Goal: Entertainment & Leisure: Browse casually

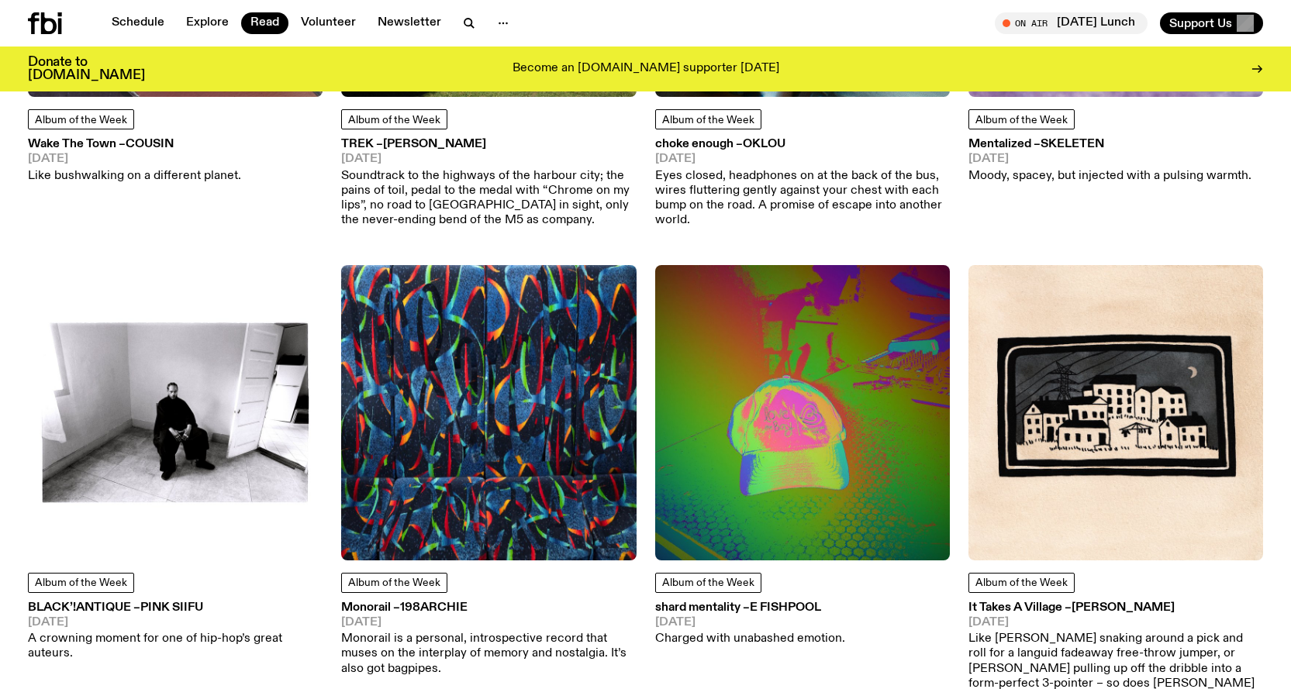
scroll to position [3391, 0]
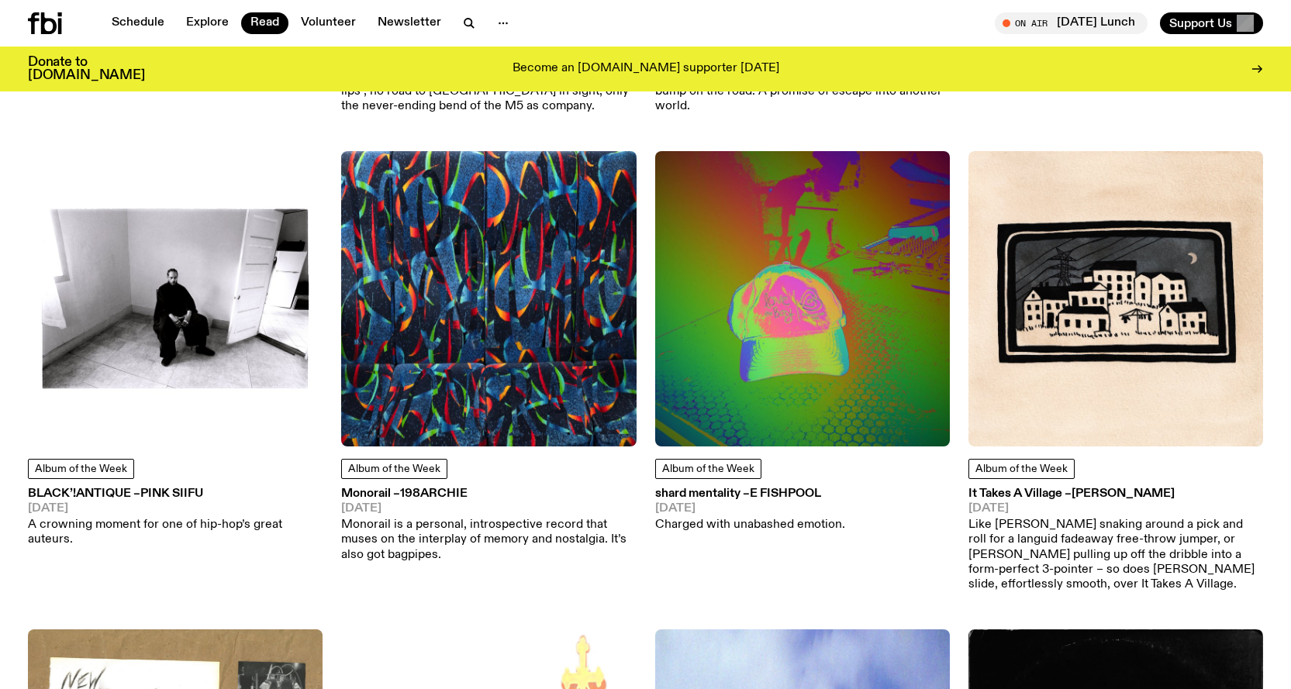
click at [1070, 518] on p "Like [PERSON_NAME] snaking around a pick and roll for a languid fadeaway free-t…" at bounding box center [1116, 555] width 295 height 74
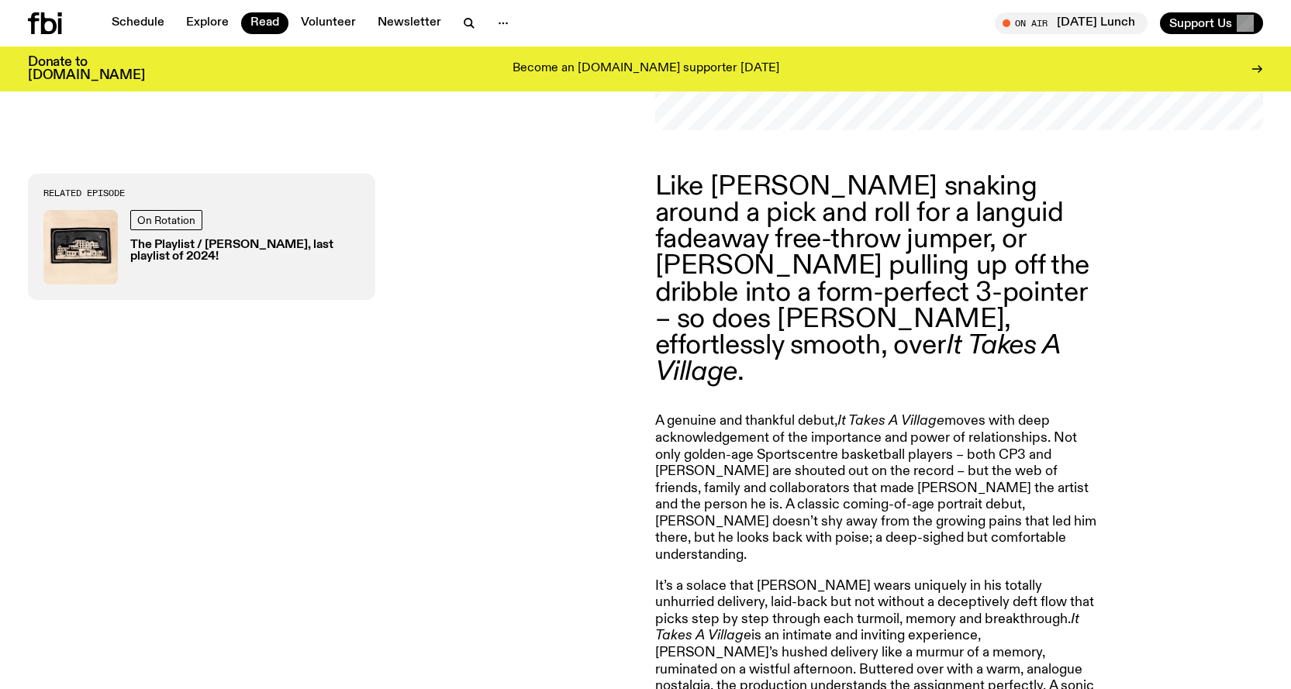
scroll to position [691, 0]
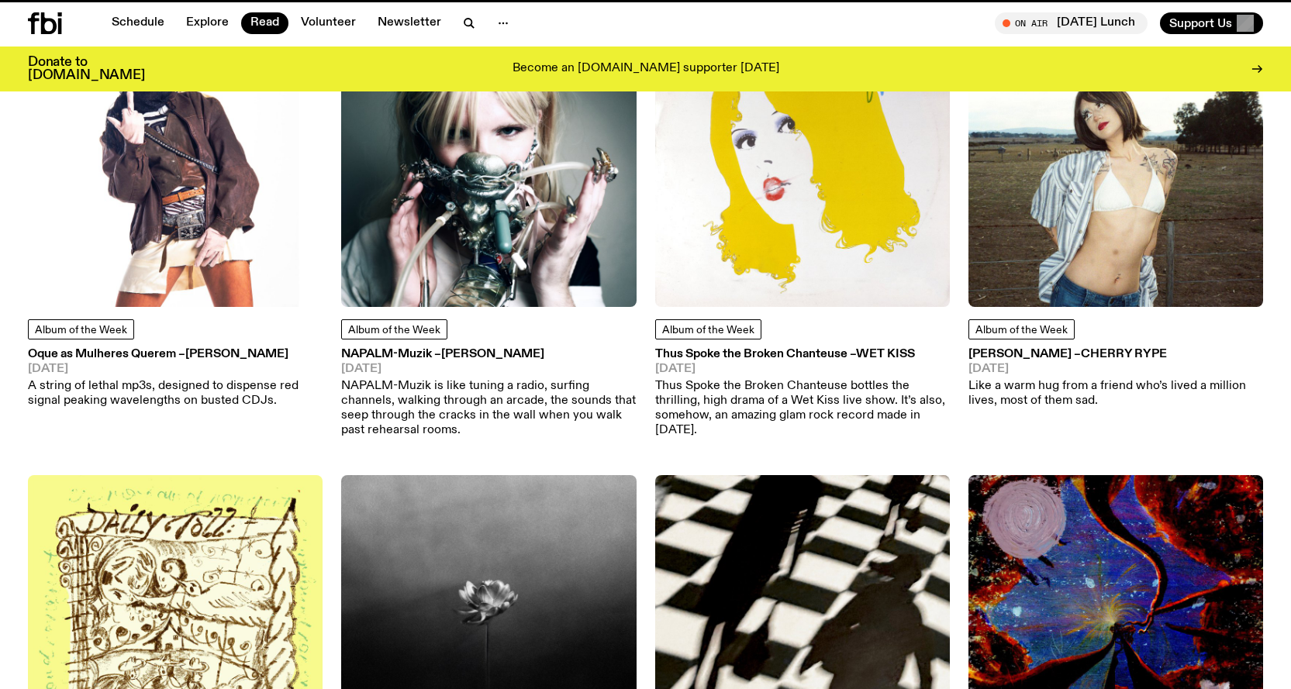
scroll to position [3391, 0]
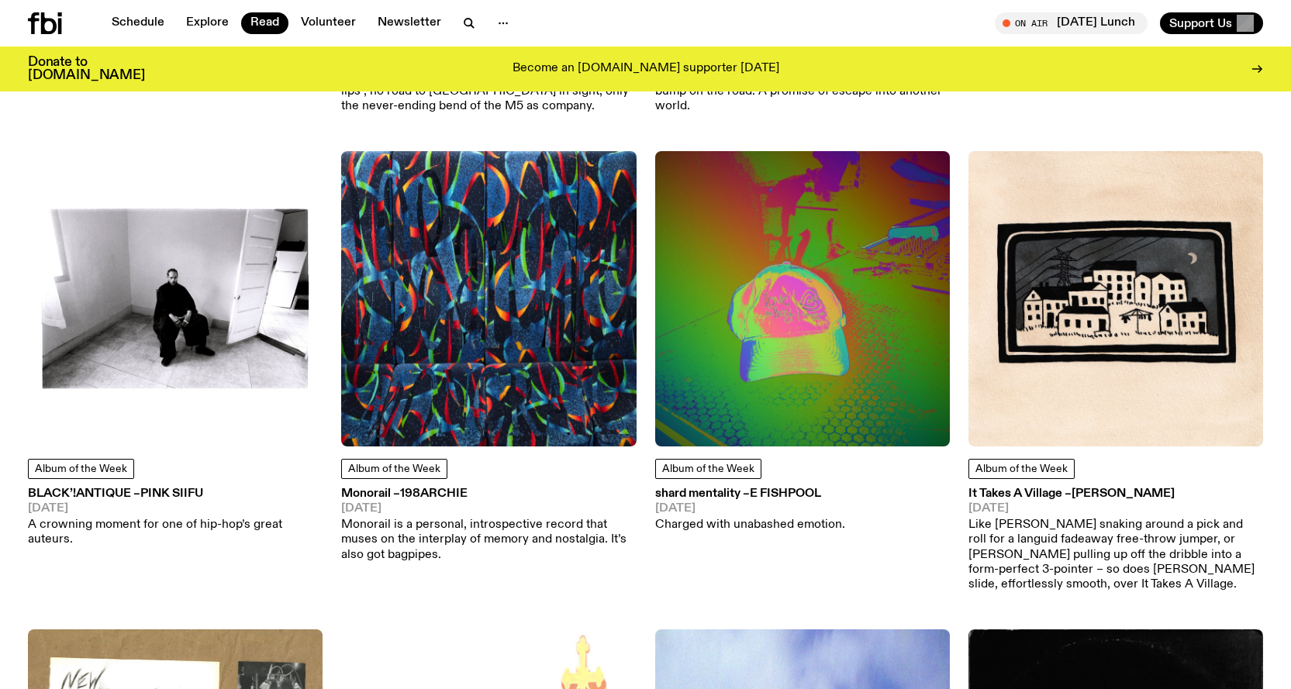
click at [471, 316] on img at bounding box center [488, 298] width 295 height 295
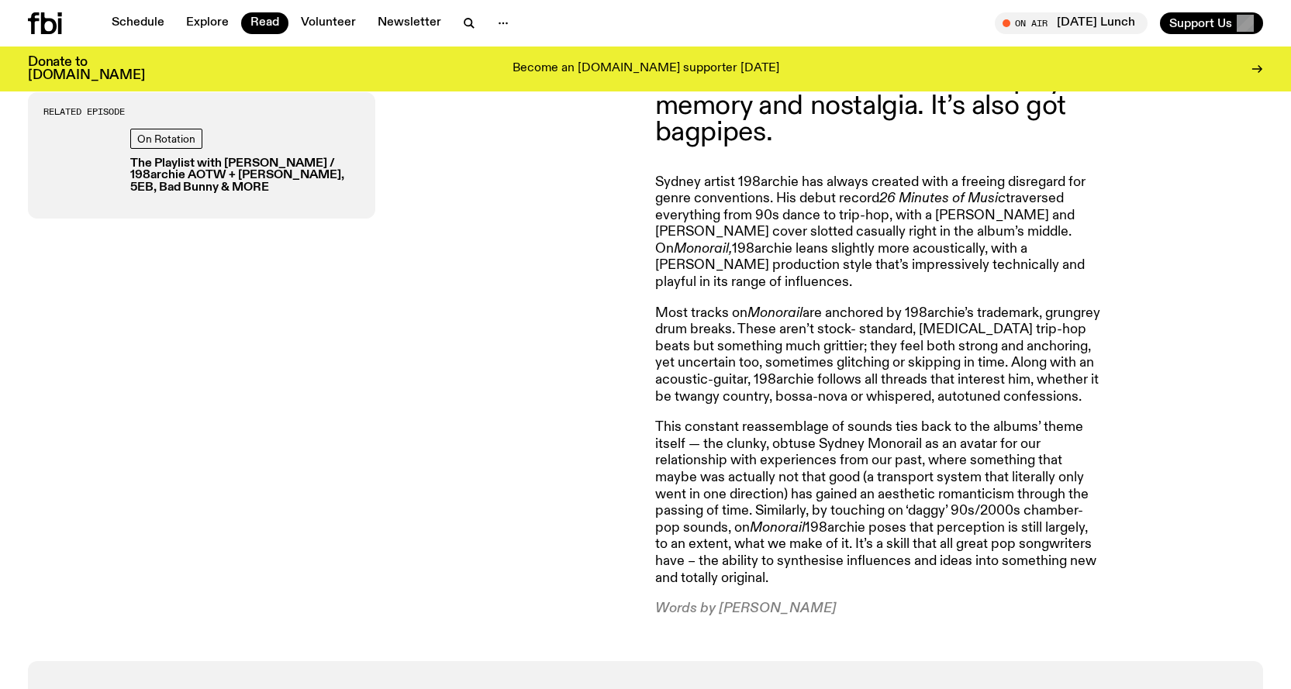
scroll to position [204, 0]
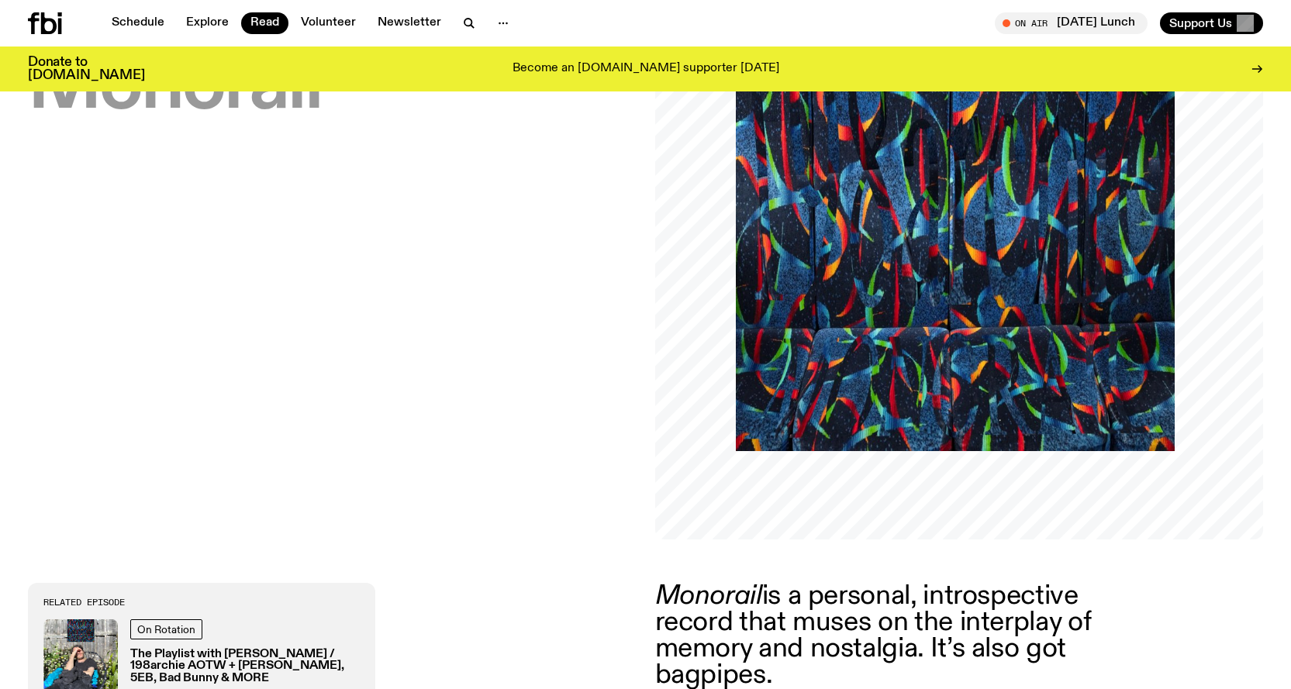
click at [826, 405] on img at bounding box center [955, 231] width 439 height 439
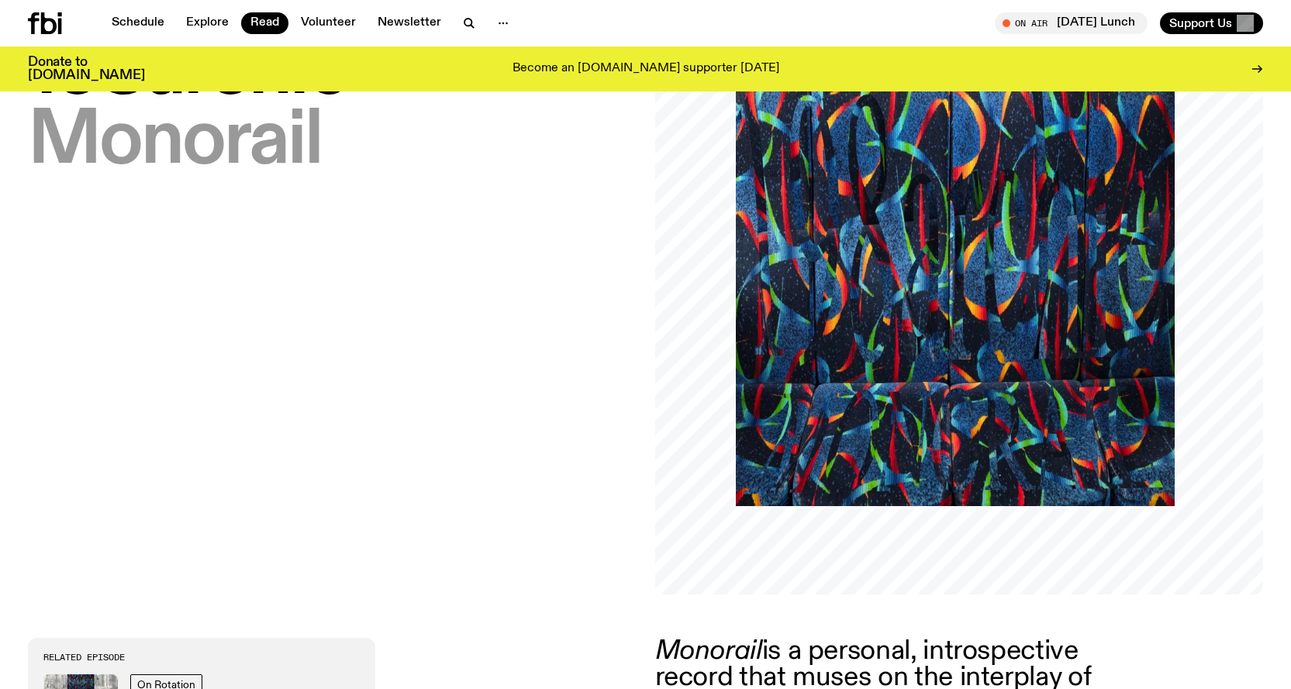
scroll to position [148, 0]
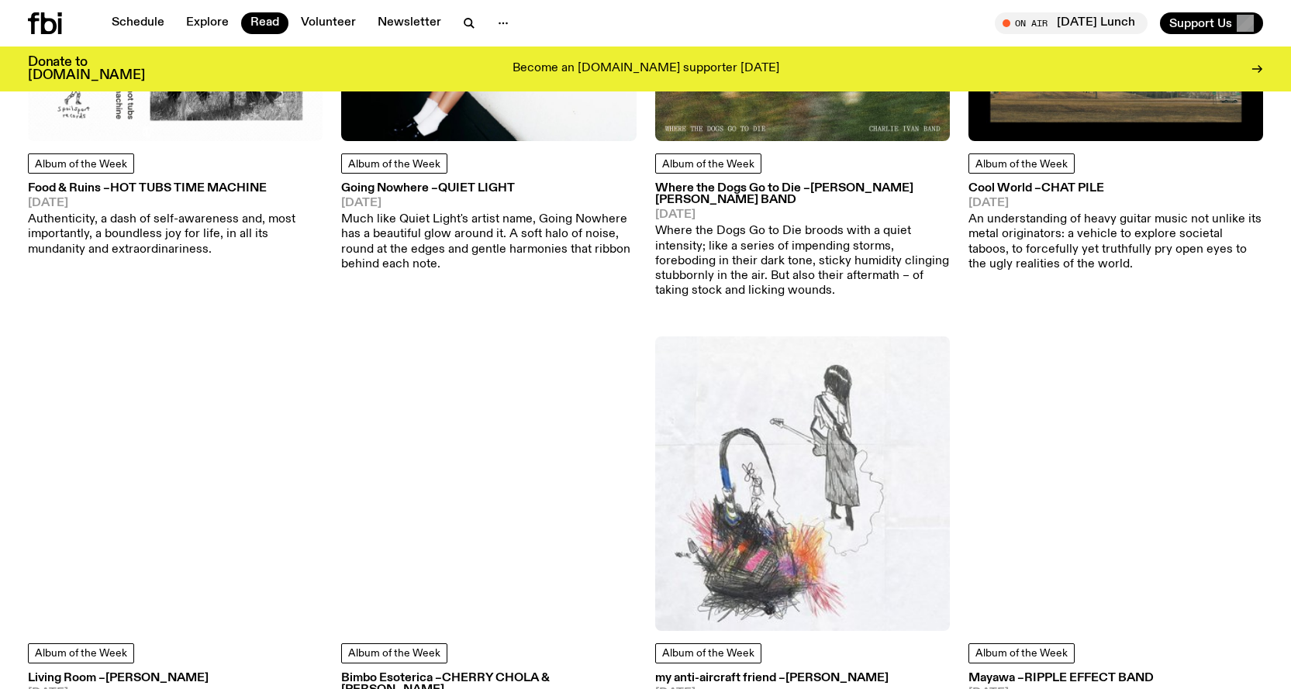
scroll to position [4787, 0]
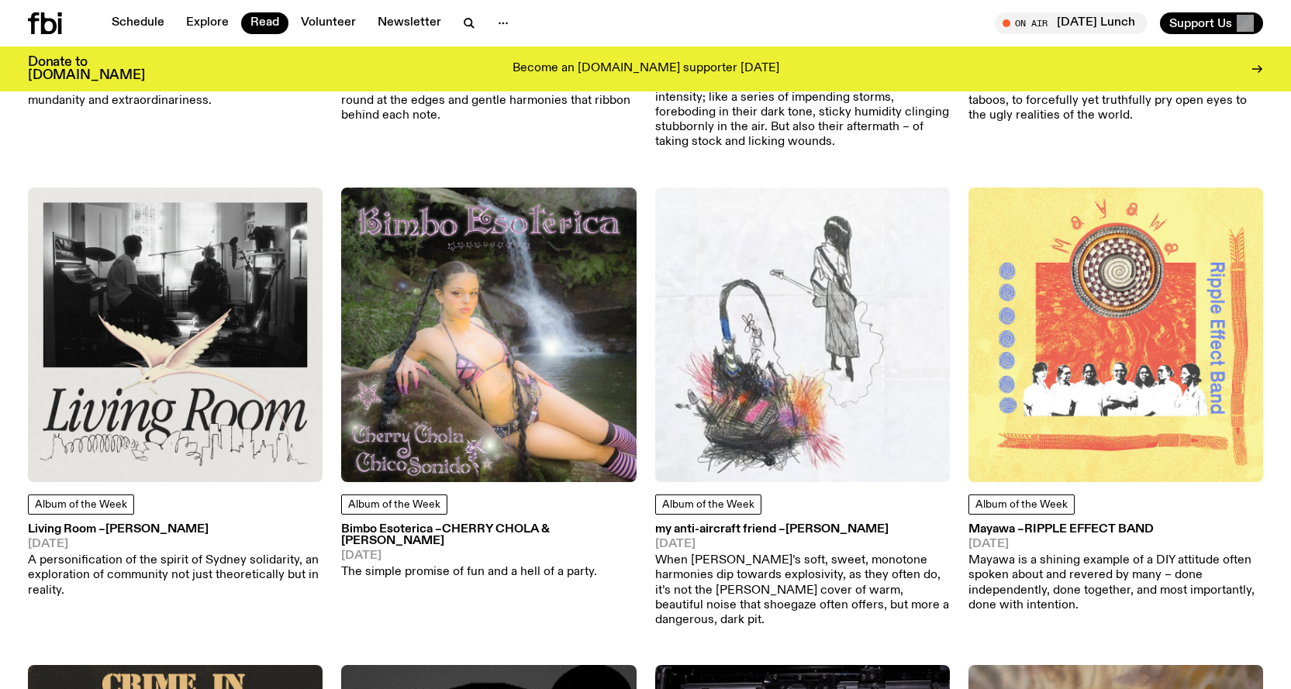
click at [137, 554] on p "A personification of the spirit of Sydney solidarity, an exploration of communi…" at bounding box center [175, 576] width 295 height 45
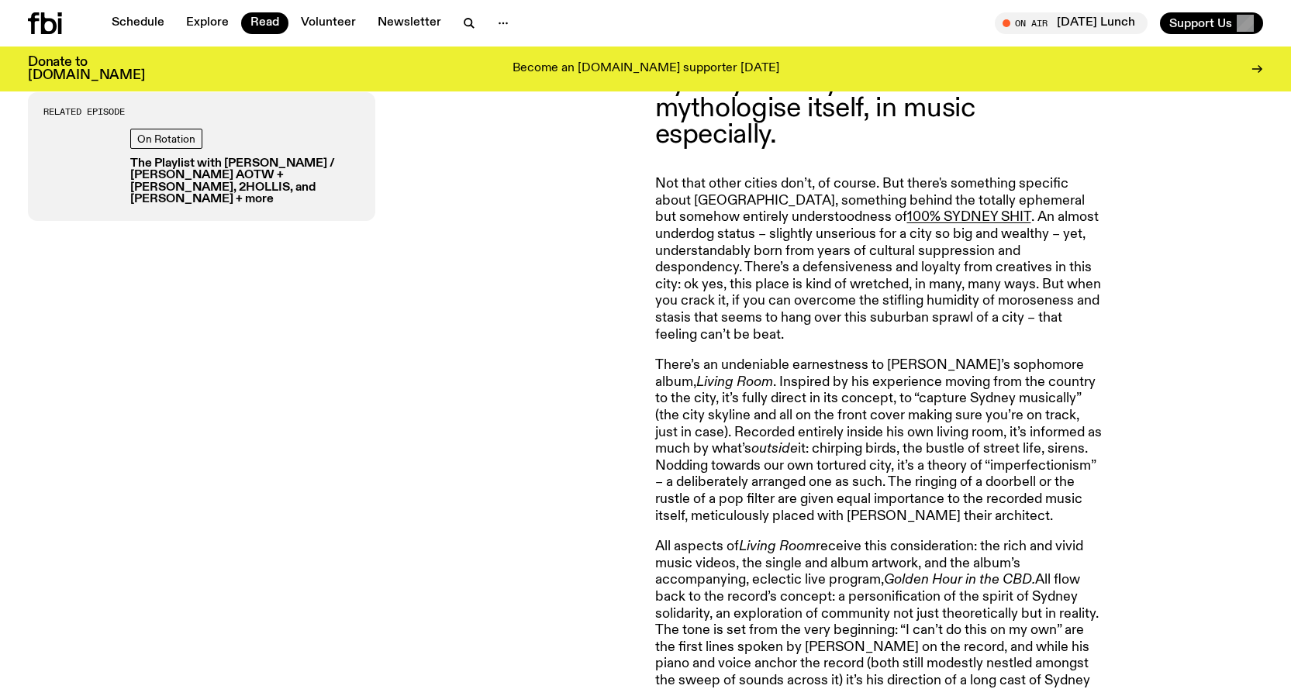
scroll to position [765, 0]
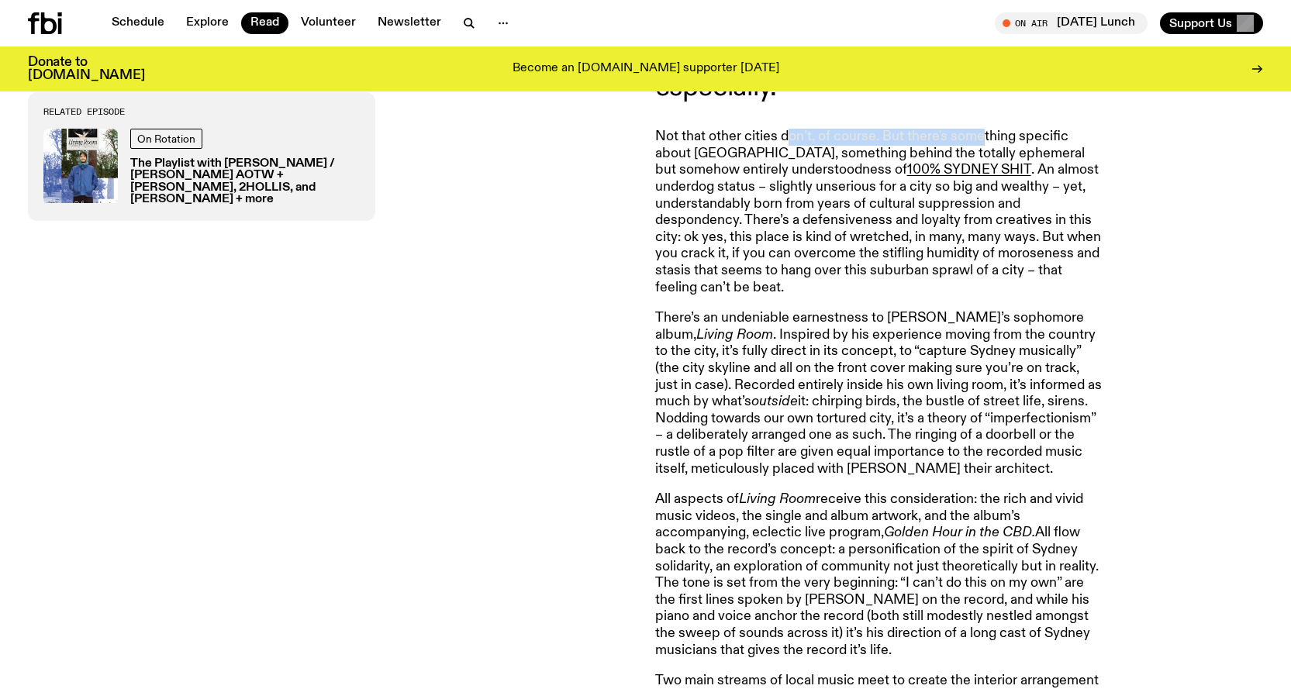
drag, startPoint x: 781, startPoint y: 140, endPoint x: 974, endPoint y: 133, distance: 193.2
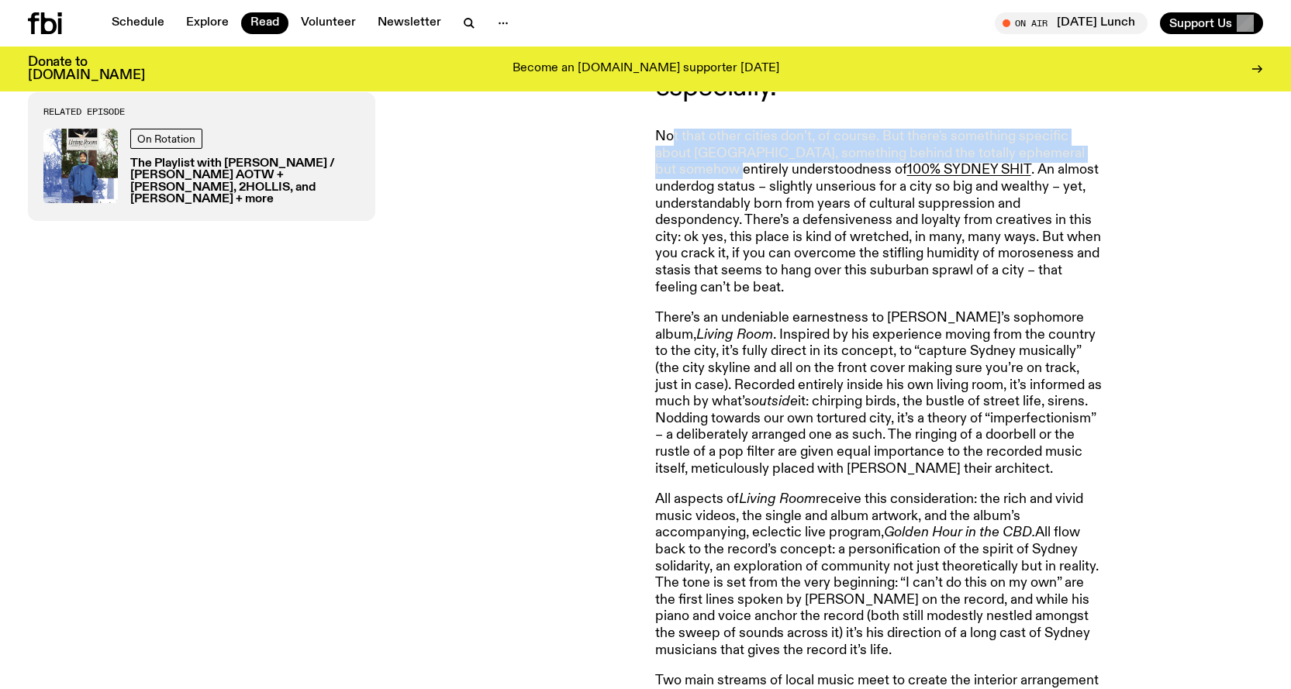
drag, startPoint x: 668, startPoint y: 136, endPoint x: 701, endPoint y: 165, distance: 44.5
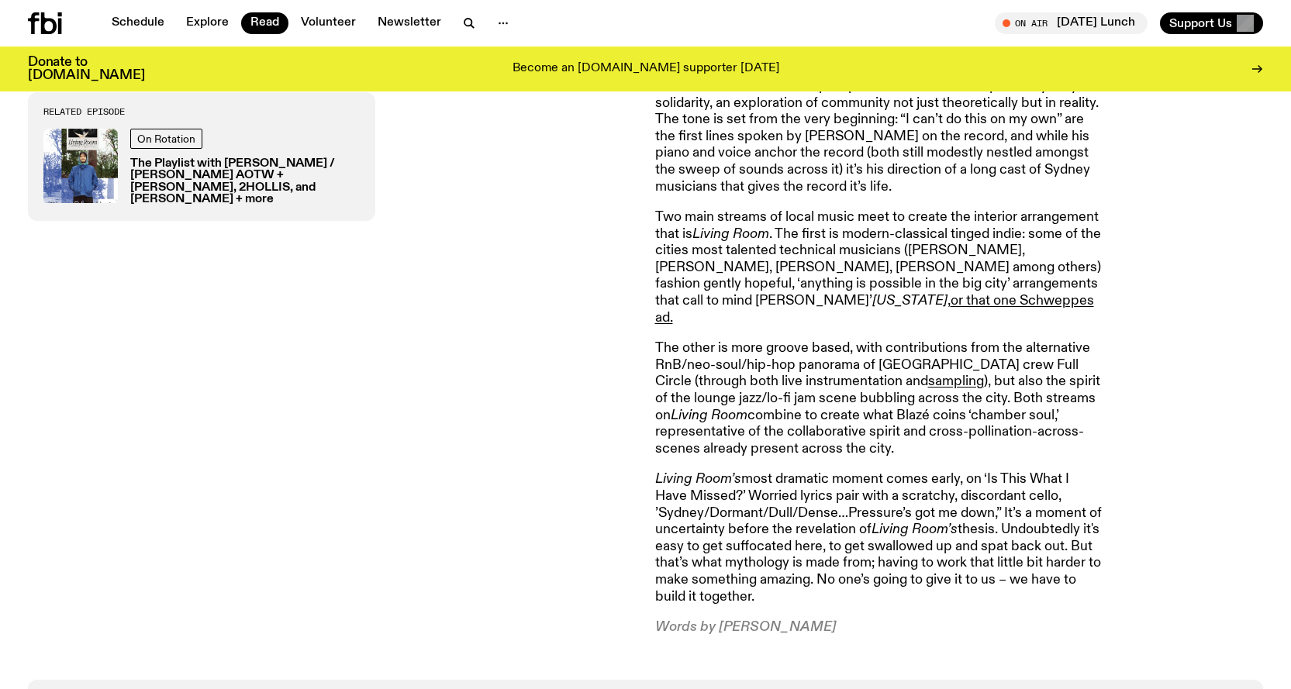
scroll to position [1152, 0]
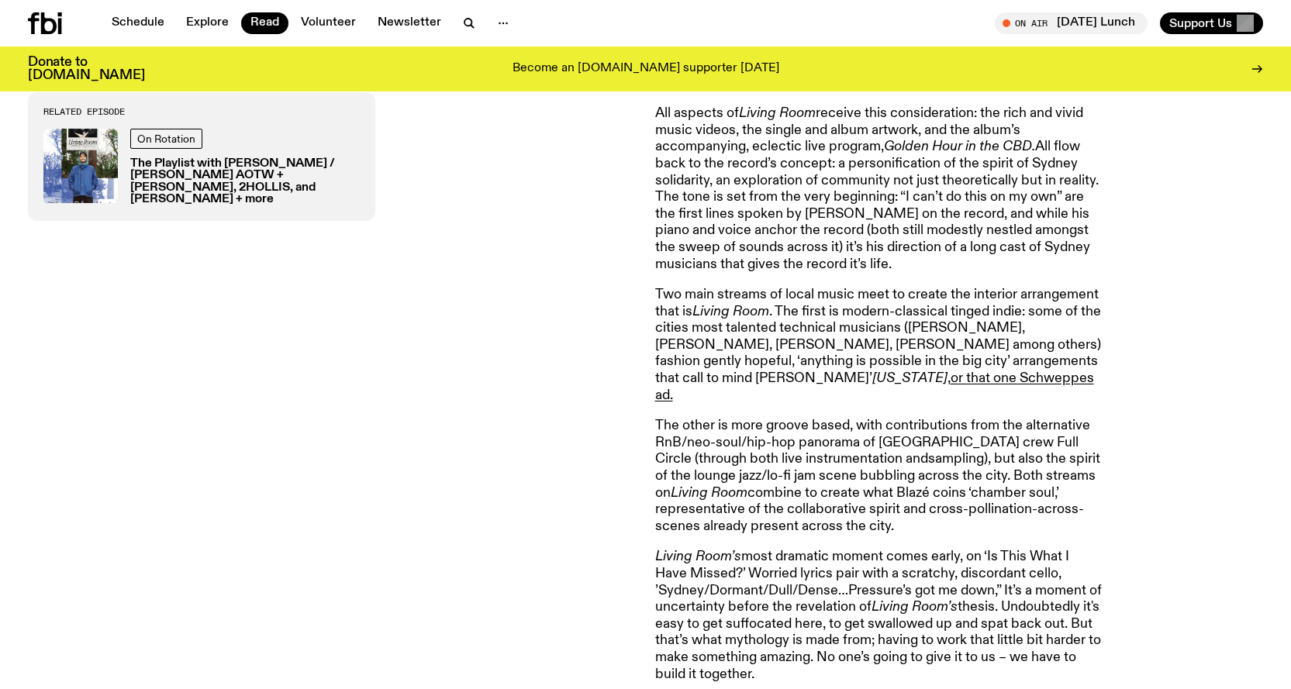
click at [928, 452] on link "sampling" at bounding box center [956, 459] width 56 height 14
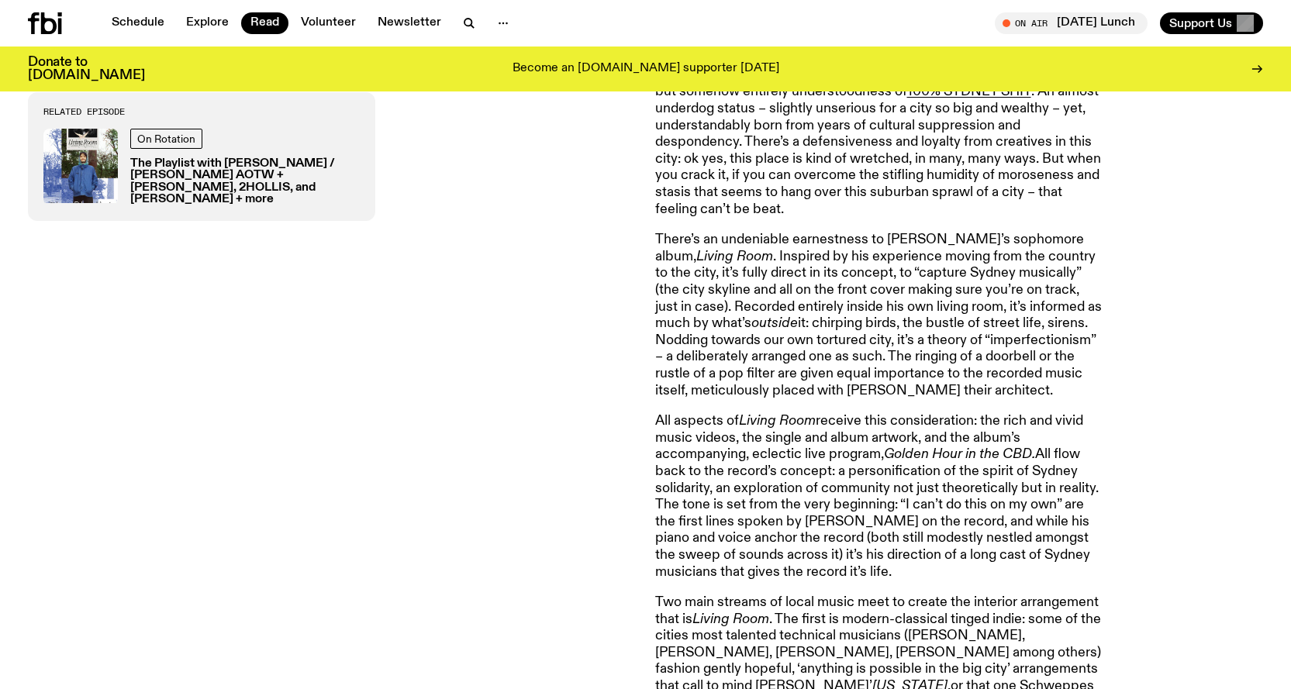
scroll to position [841, 0]
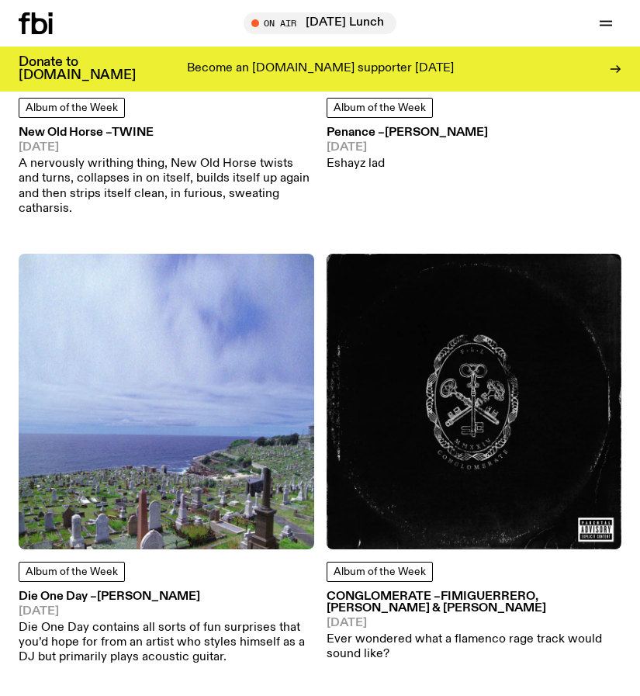
scroll to position [7812, 0]
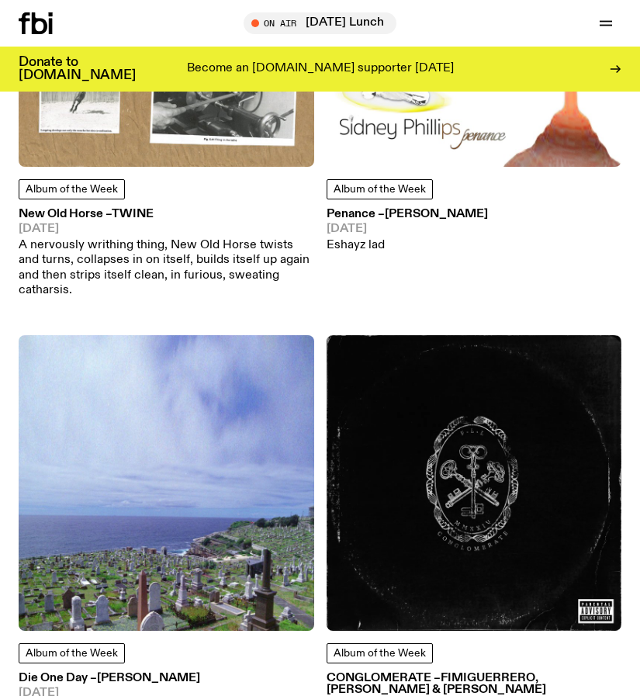
click at [447, 179] on div "Album of the Week Penance – Sidney Phillips 29.11.24 Eshayz lad" at bounding box center [473, 216] width 295 height 74
click at [451, 119] on img at bounding box center [473, 18] width 295 height 295
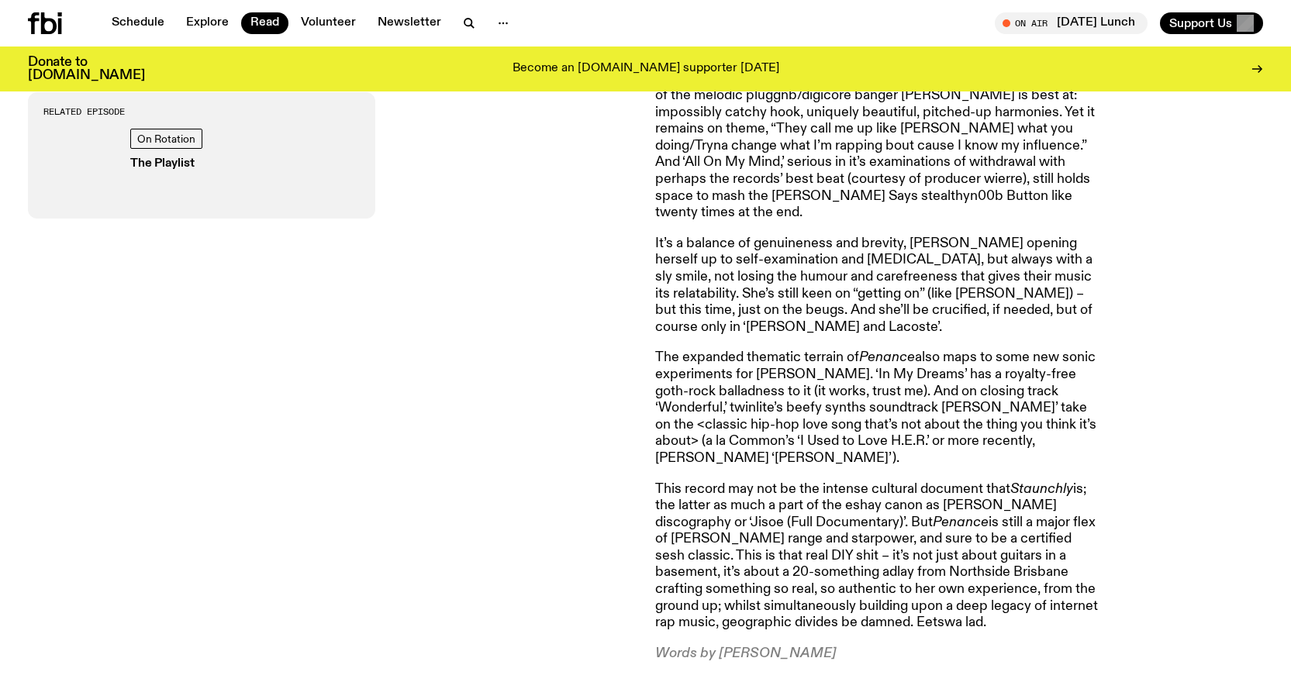
scroll to position [1318, 0]
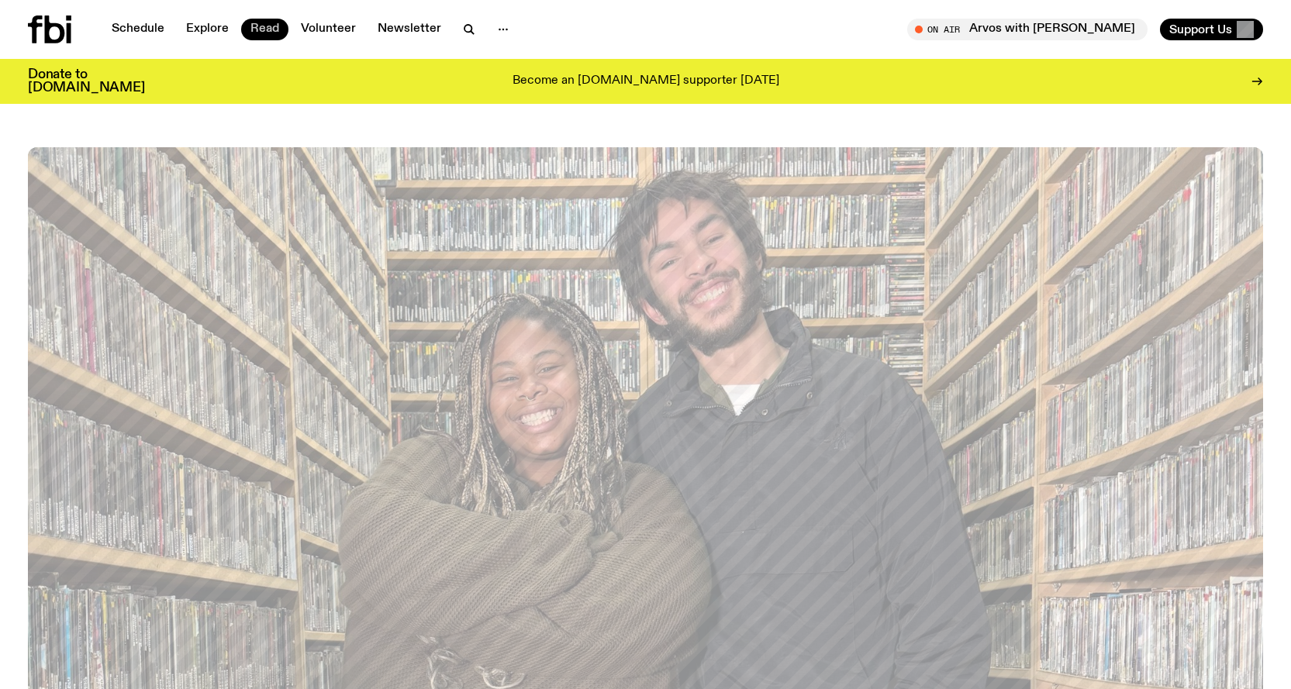
click at [252, 34] on link "Read" at bounding box center [264, 30] width 47 height 22
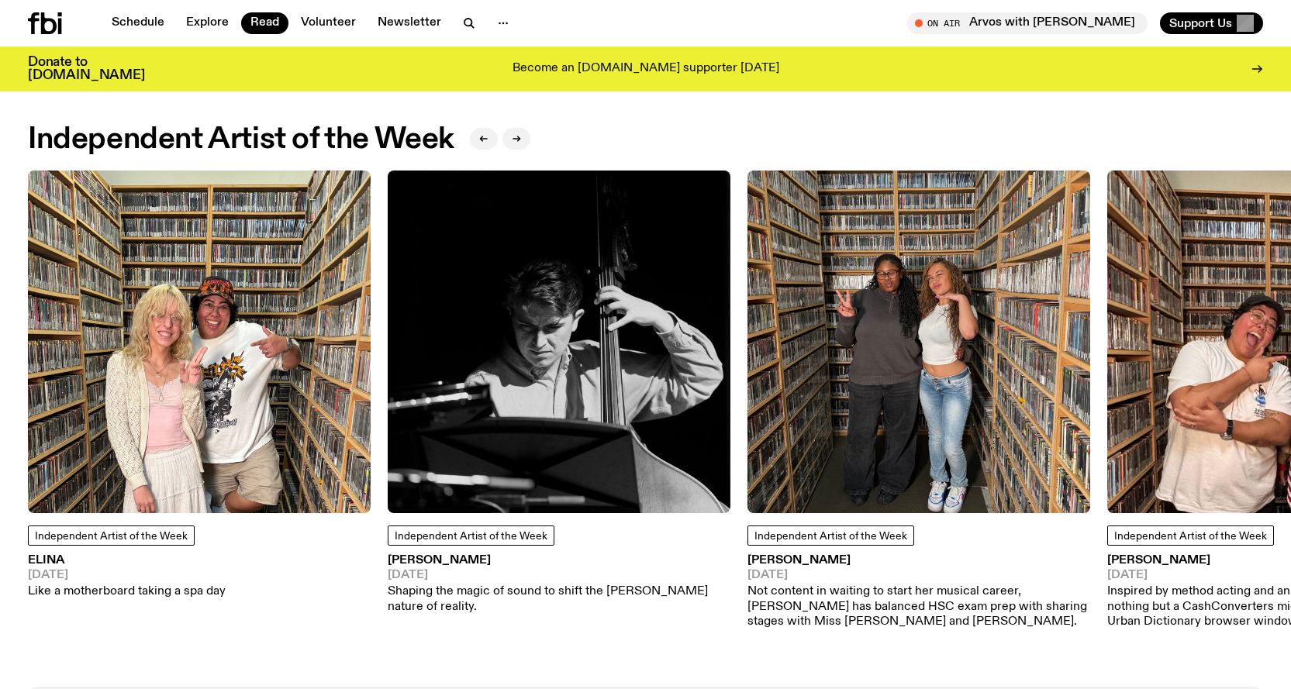
scroll to position [1232, 0]
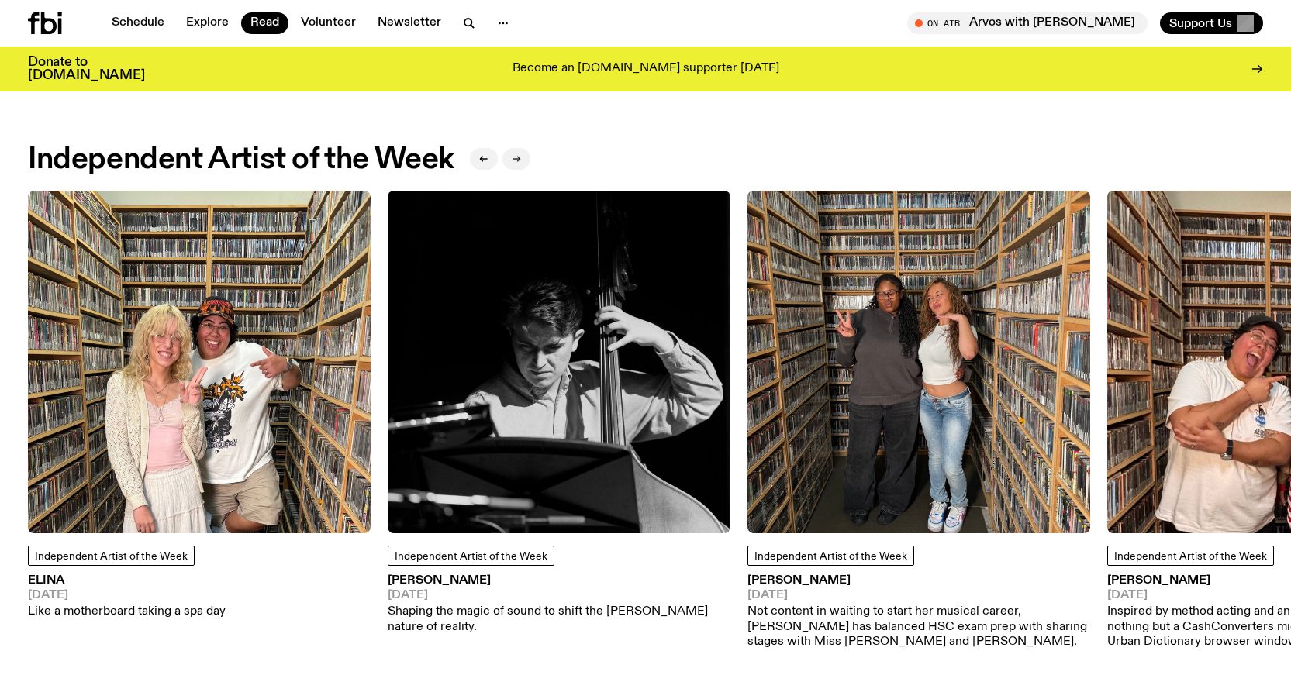
click at [513, 157] on button "button" at bounding box center [517, 159] width 28 height 22
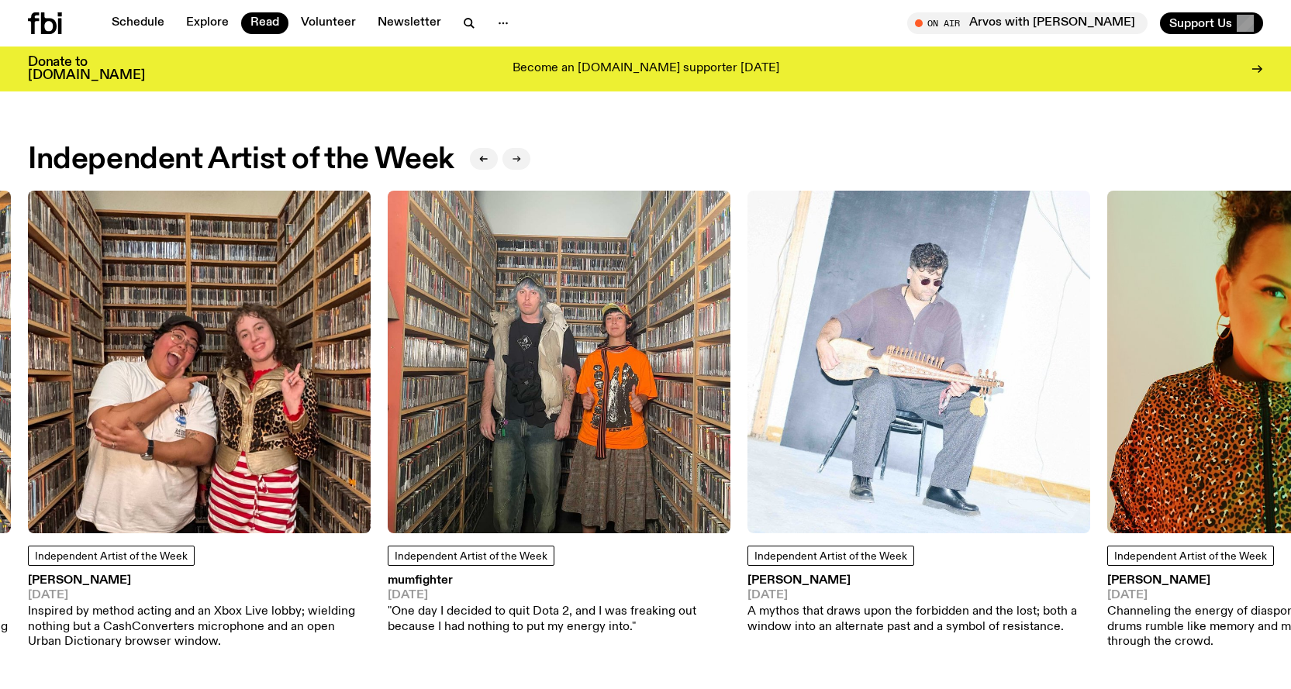
click at [513, 157] on button "button" at bounding box center [517, 159] width 28 height 22
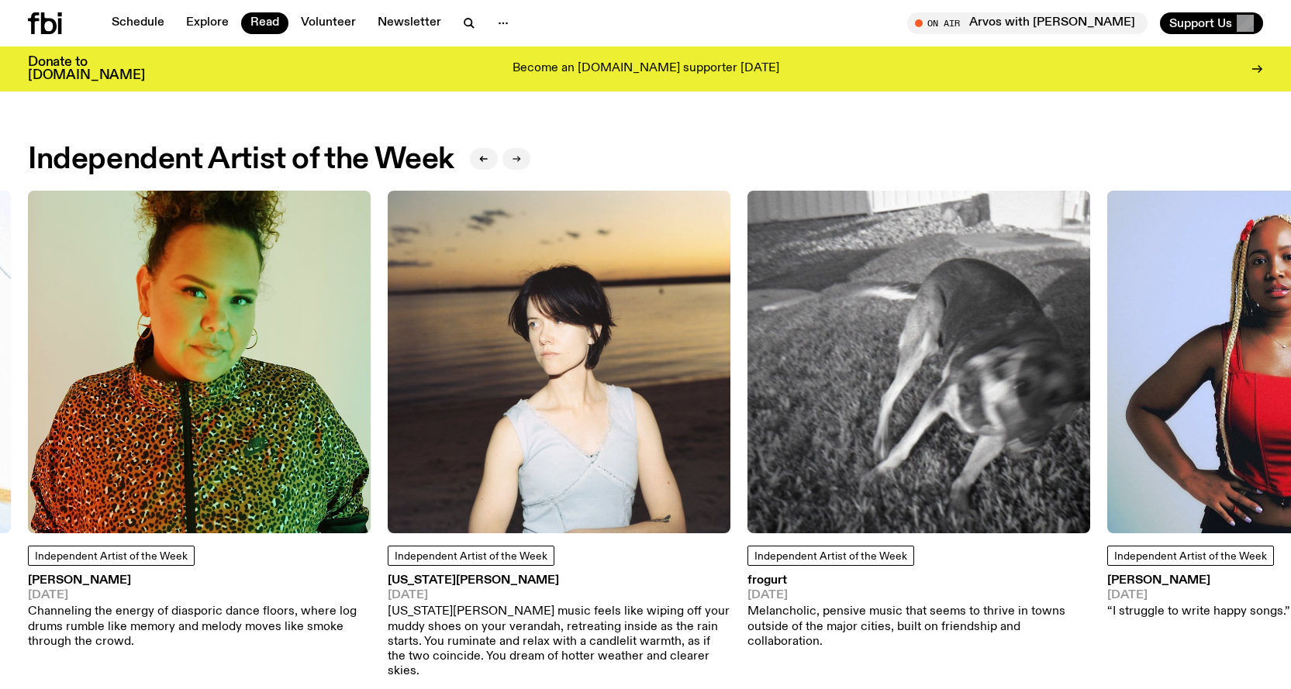
click at [513, 157] on button "button" at bounding box center [517, 159] width 28 height 22
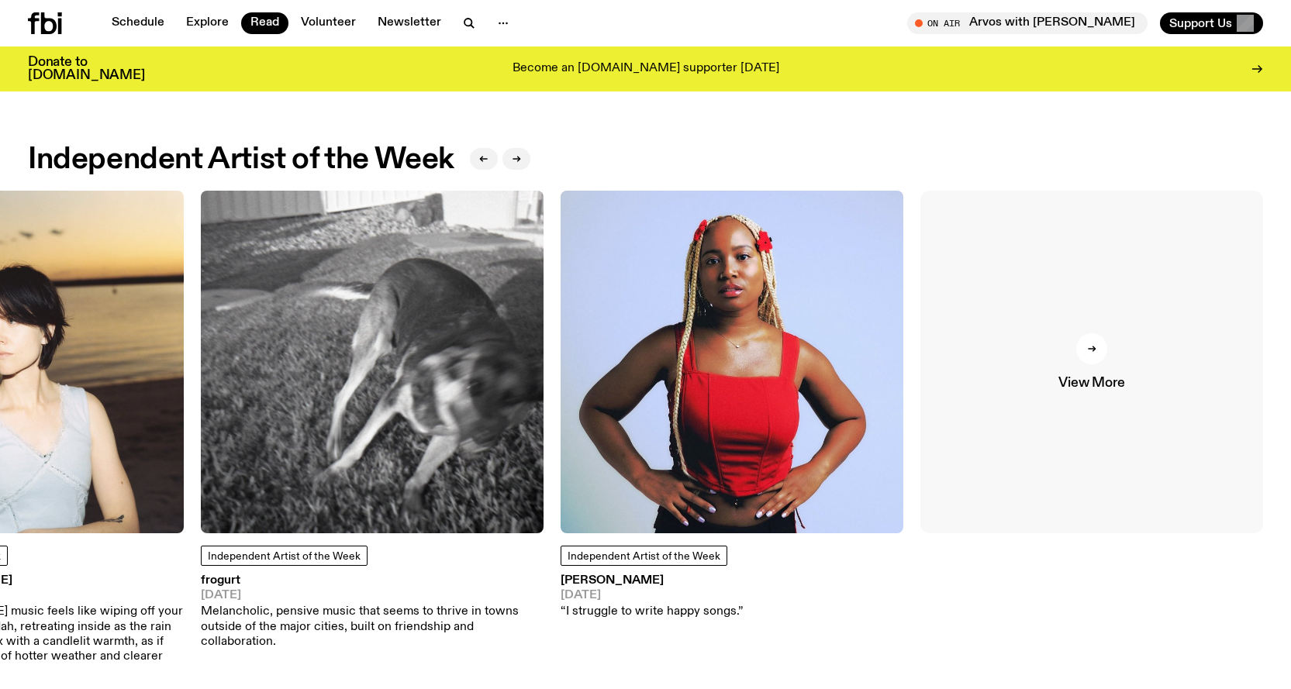
click at [1030, 292] on link "View More" at bounding box center [1092, 362] width 343 height 343
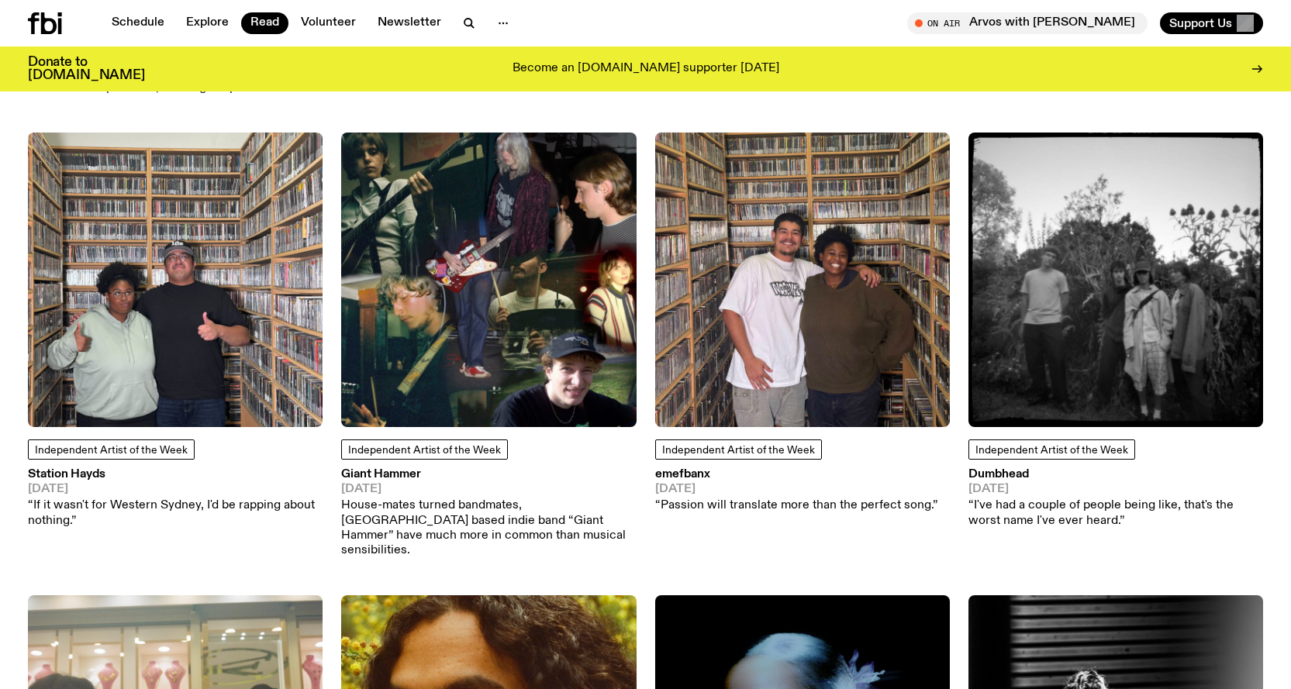
scroll to position [2935, 0]
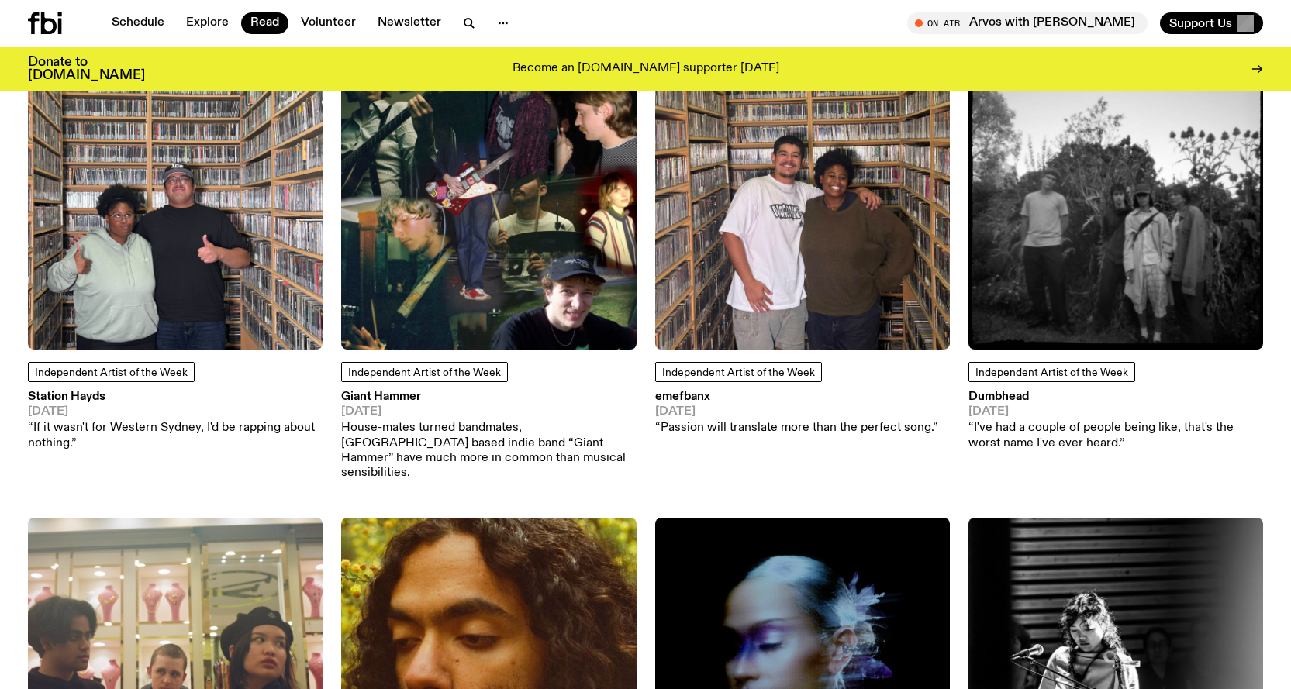
click at [171, 227] on img at bounding box center [175, 202] width 295 height 295
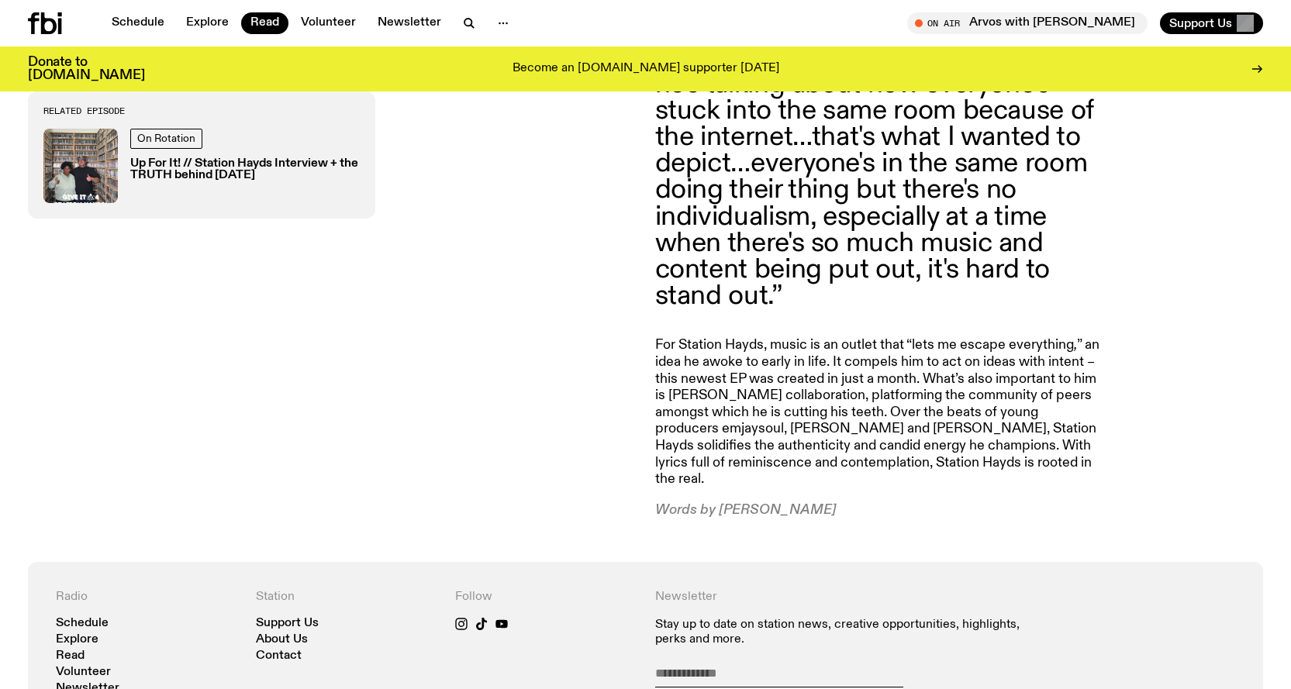
scroll to position [1158, 0]
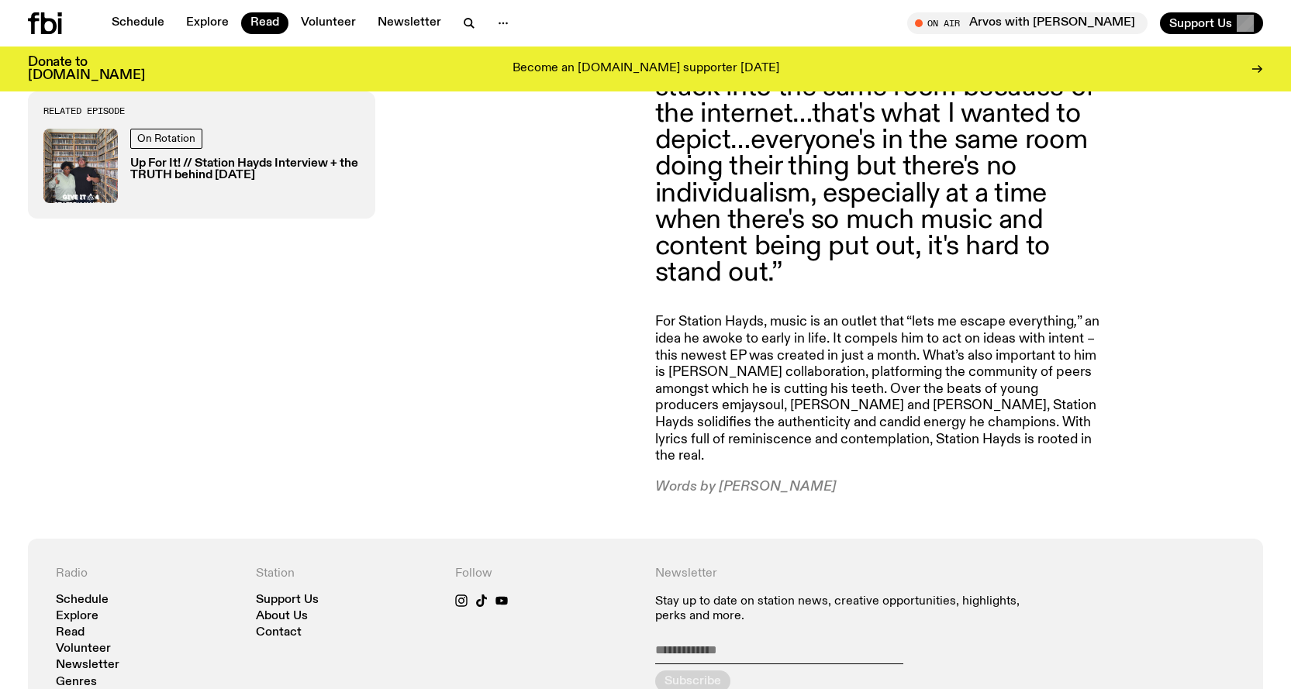
click at [548, 314] on div "Related Episode On Rotation Up For It! // Station Hayds Interview + the TRUTH b…" at bounding box center [332, 170] width 609 height 563
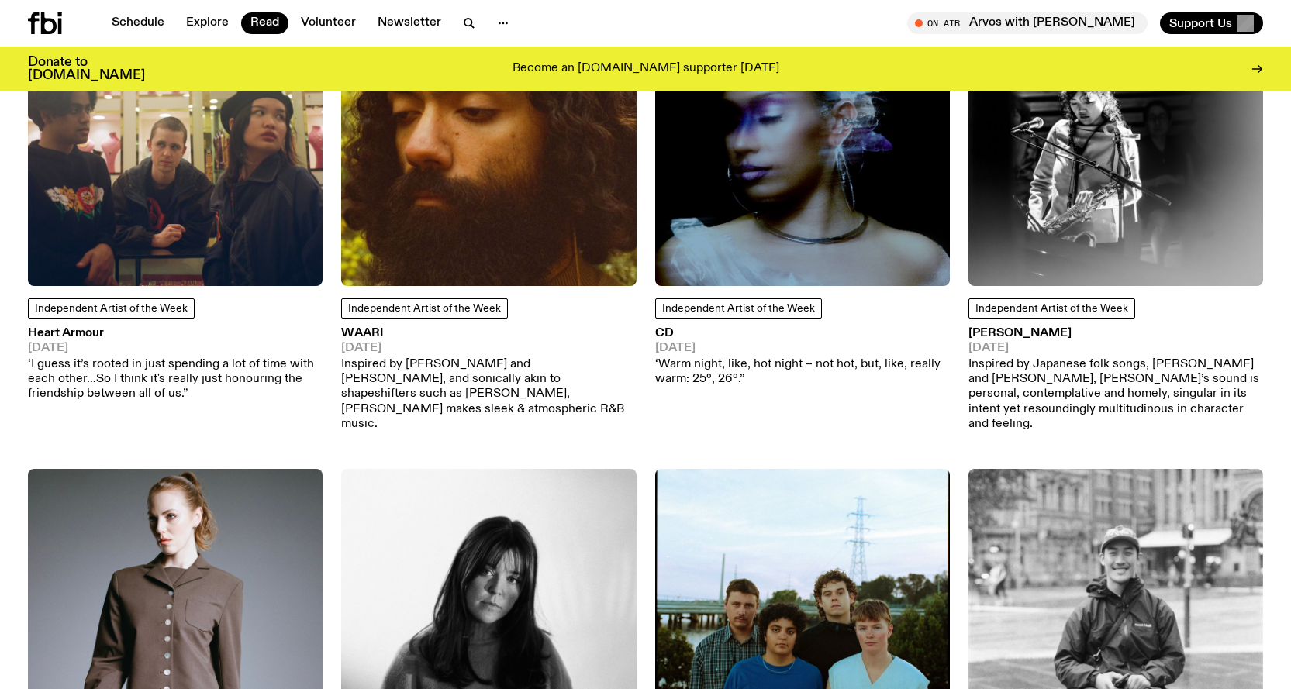
scroll to position [3788, 0]
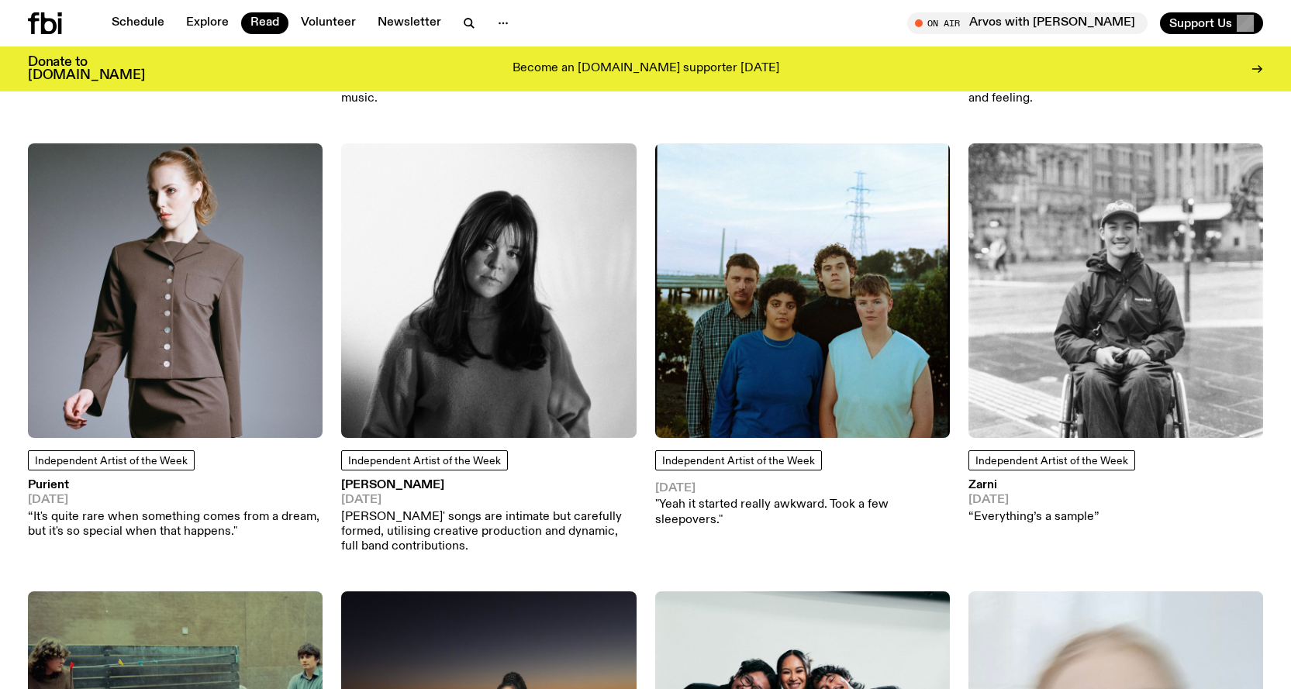
click at [710, 275] on img at bounding box center [802, 290] width 295 height 295
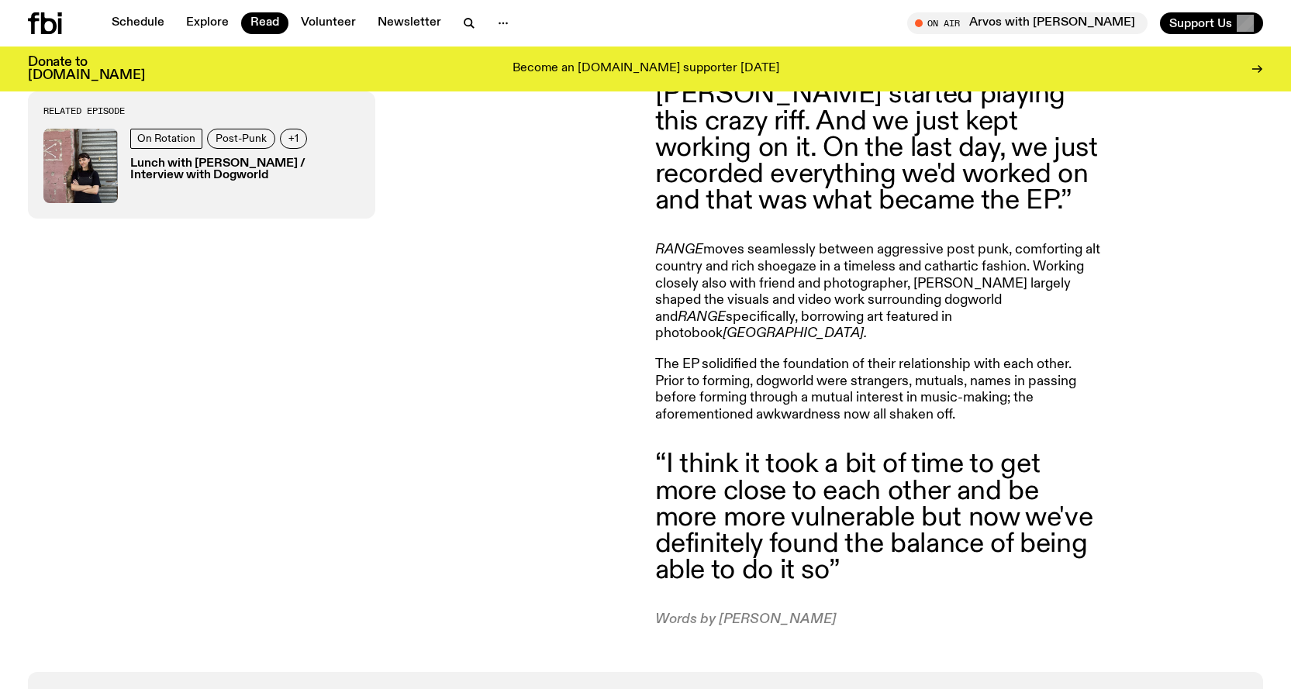
scroll to position [1470, 0]
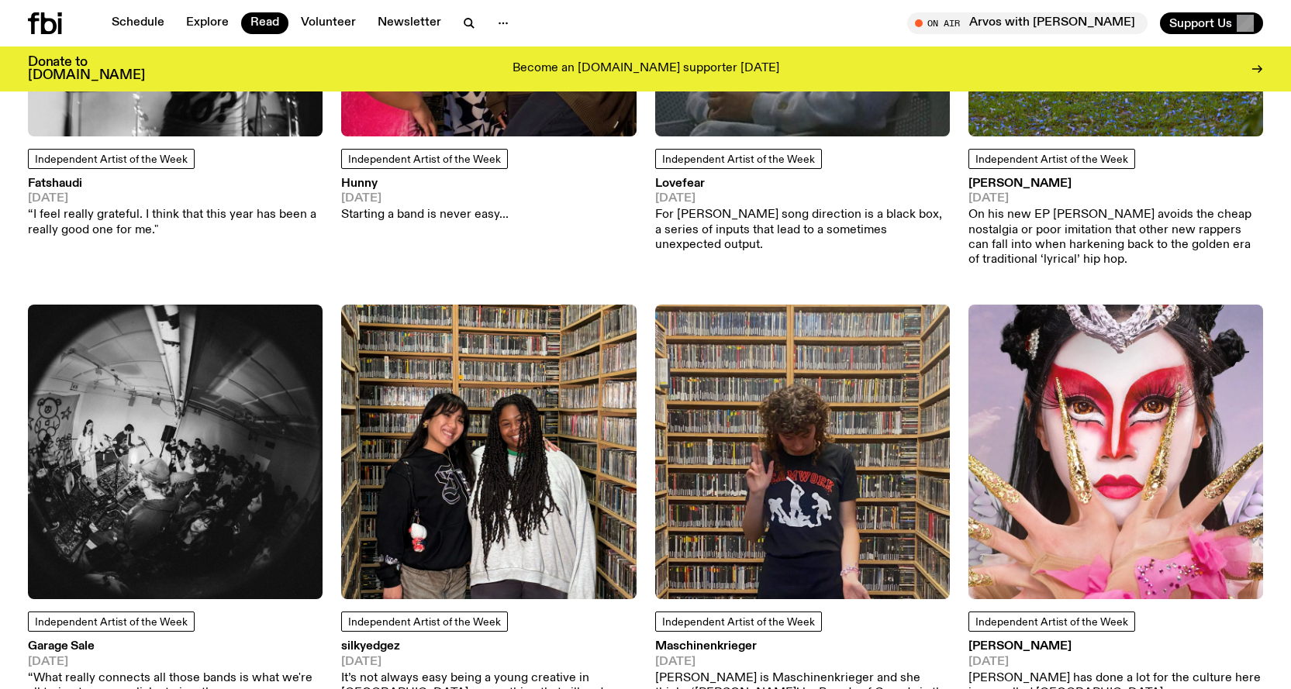
scroll to position [5029, 0]
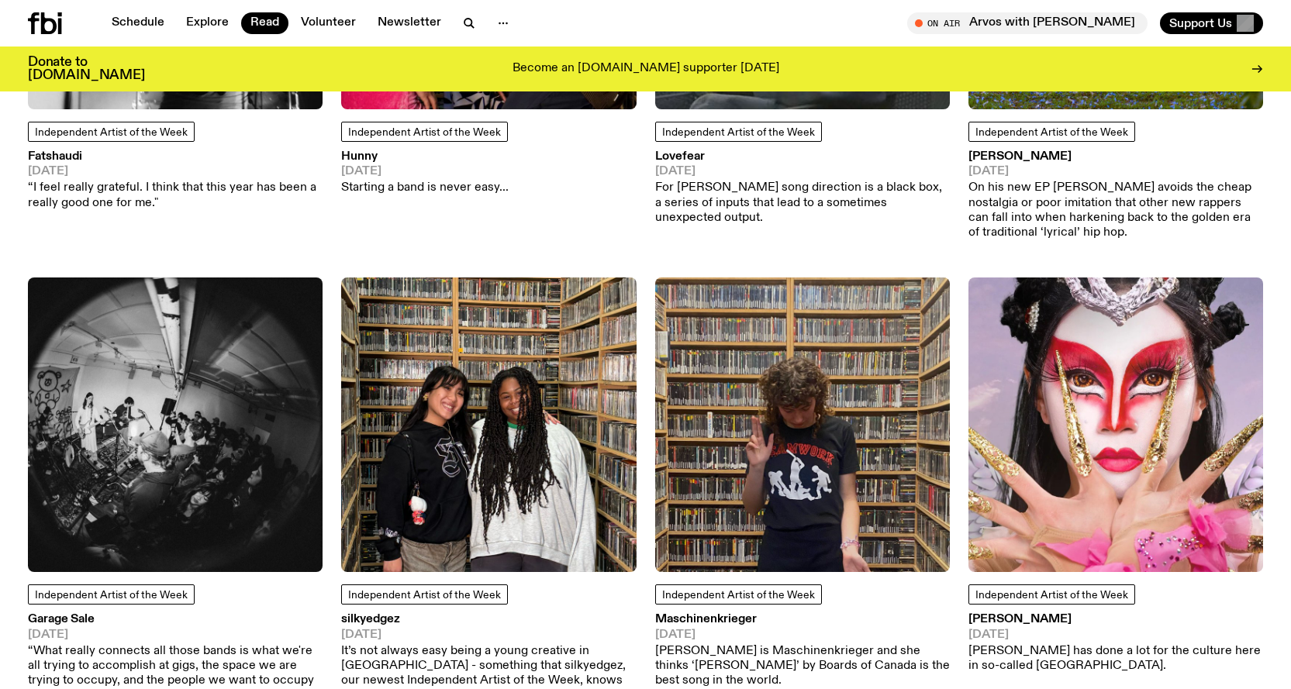
click at [765, 644] on p "[PERSON_NAME] is Maschinenkrieger and she thinks ‘[PERSON_NAME]’ by Boards of C…" at bounding box center [802, 666] width 295 height 45
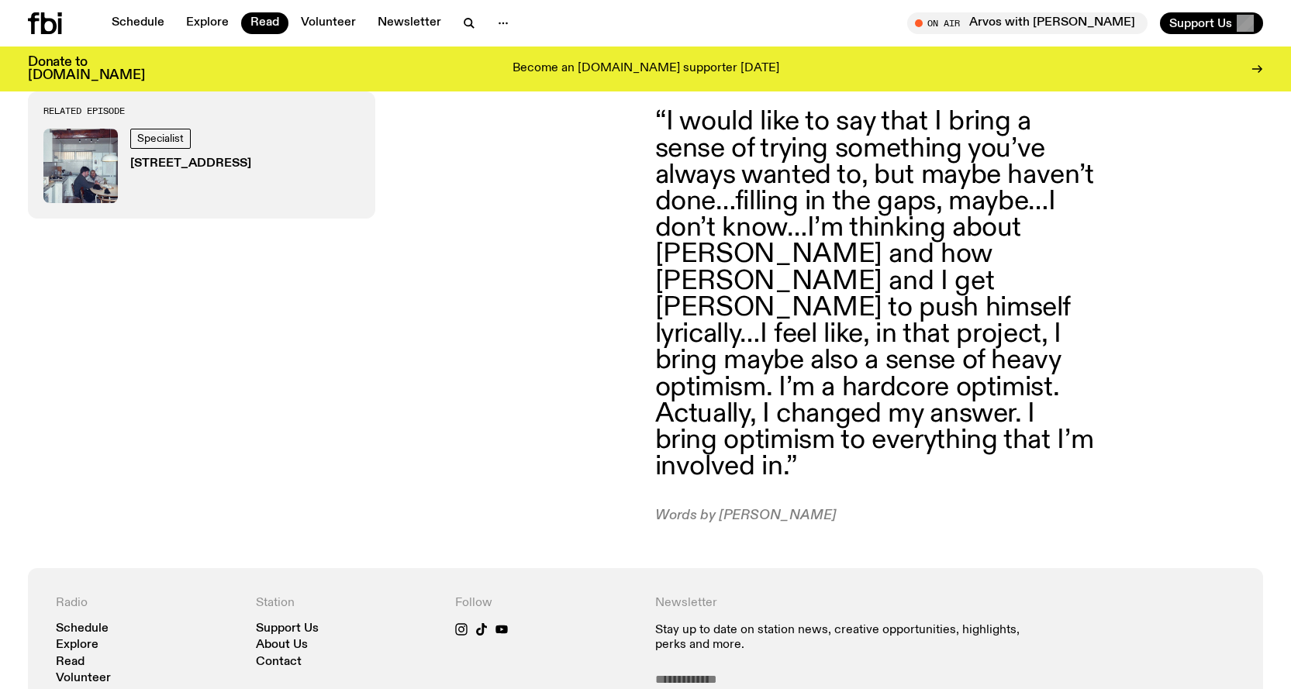
scroll to position [3171, 0]
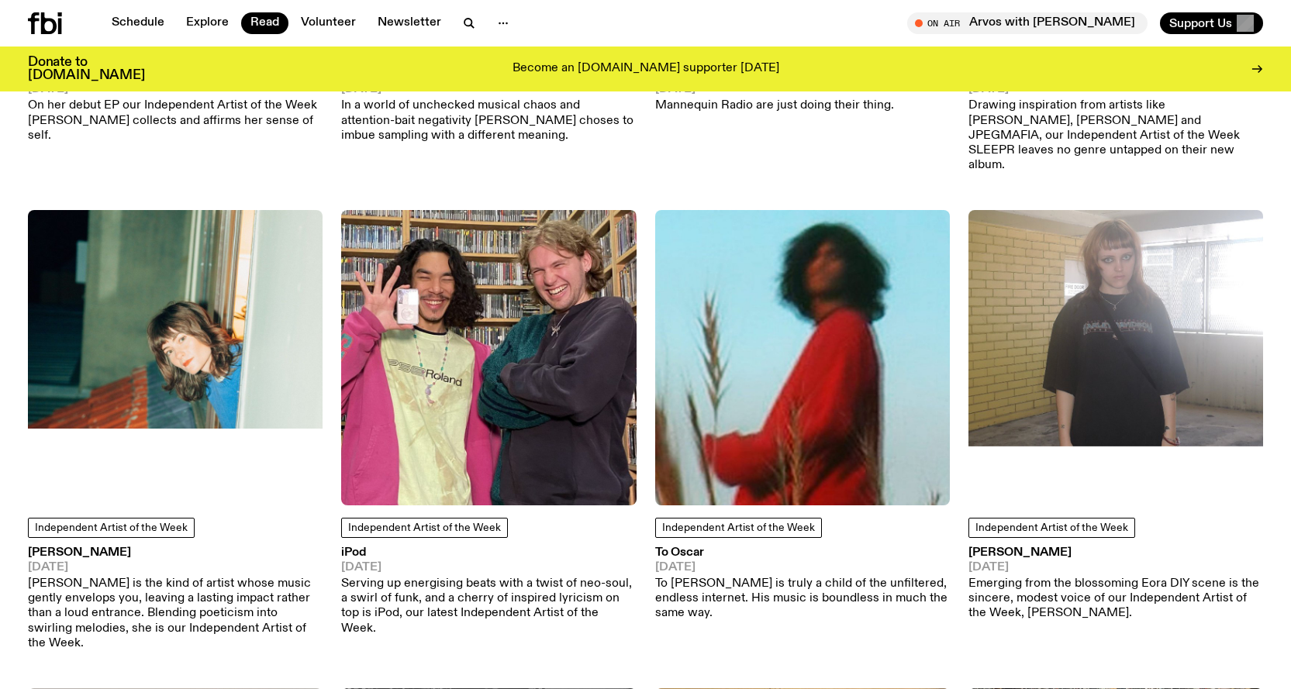
scroll to position [6503, 0]
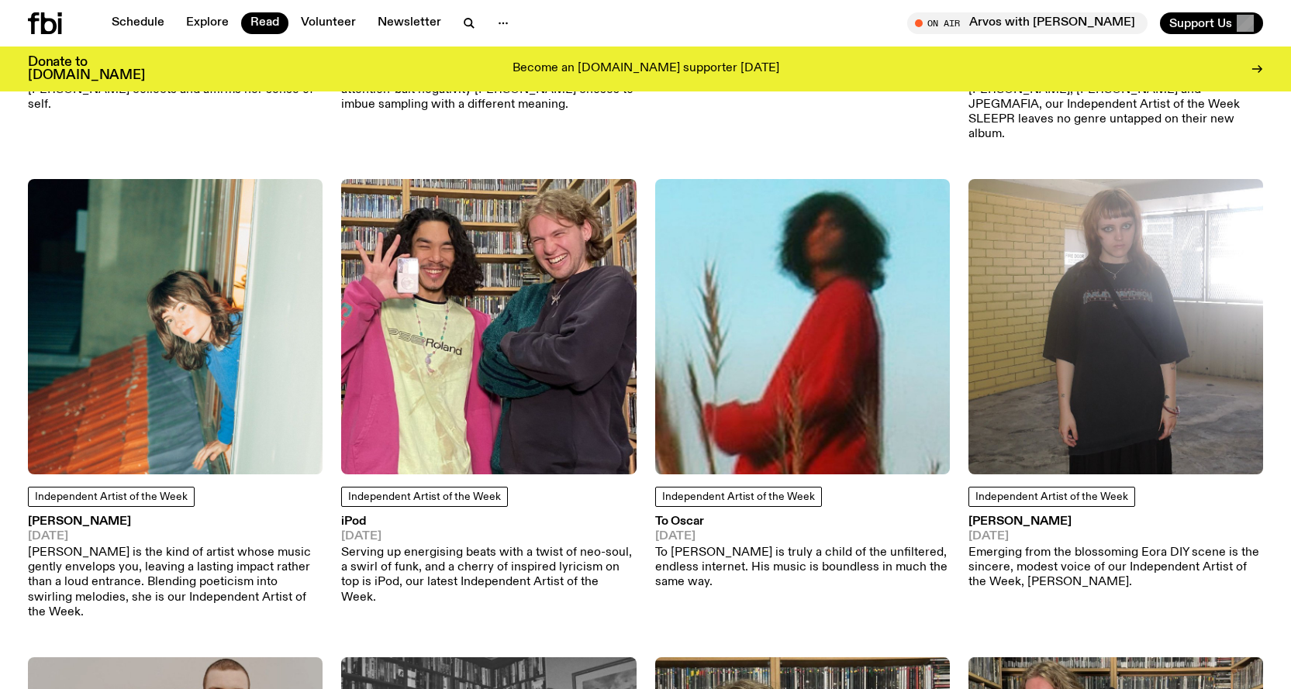
click at [467, 546] on p "Serving up energising beats with a twist of neo-soul, a swirl of funk, and a ch…" at bounding box center [488, 576] width 295 height 60
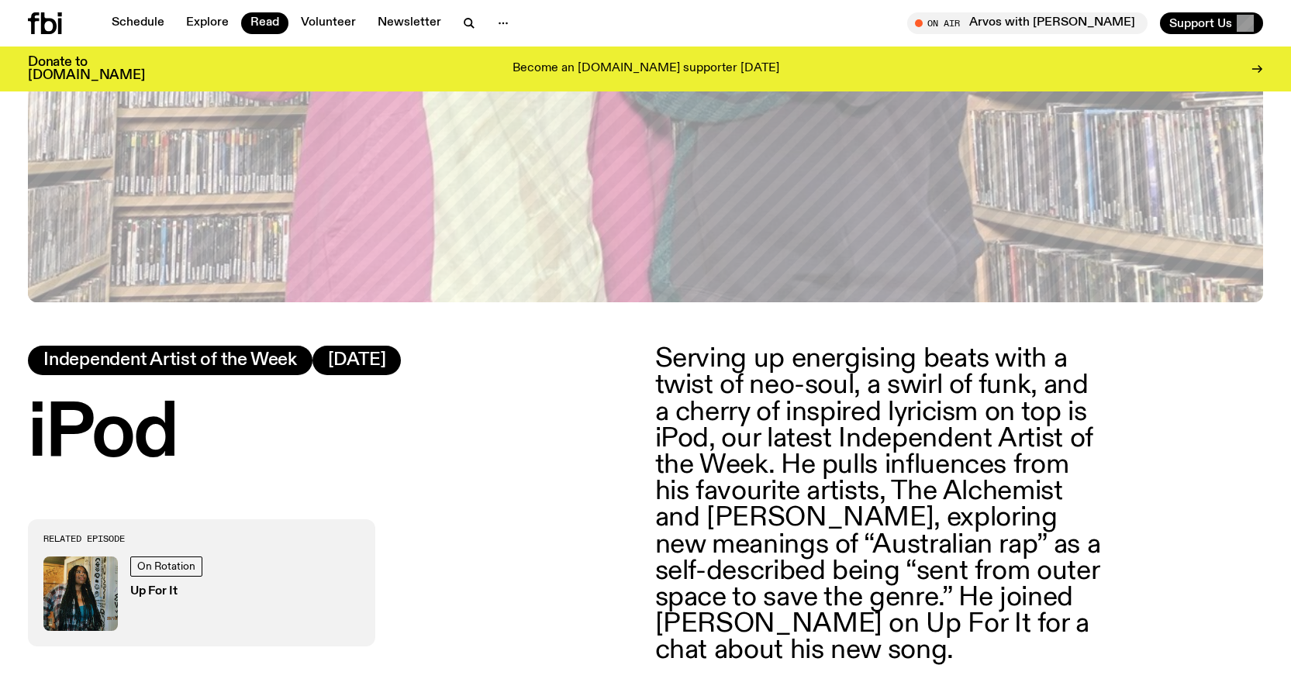
scroll to position [534, 0]
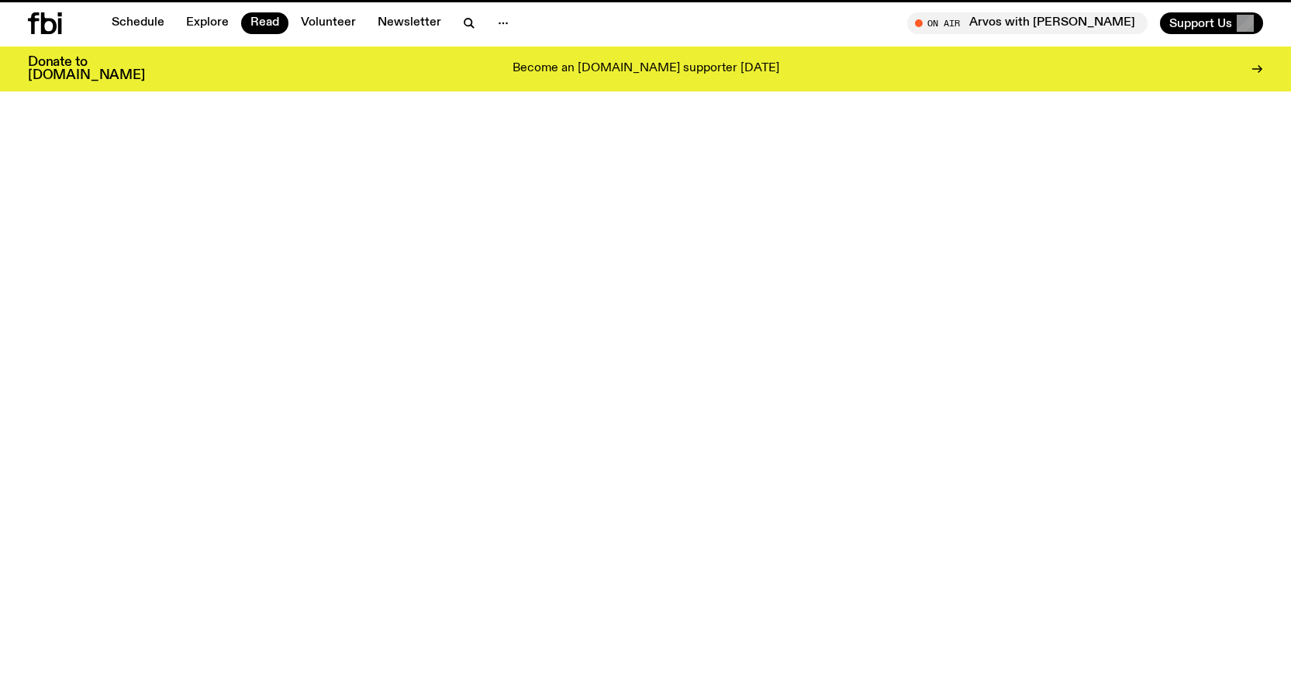
scroll to position [6503, 0]
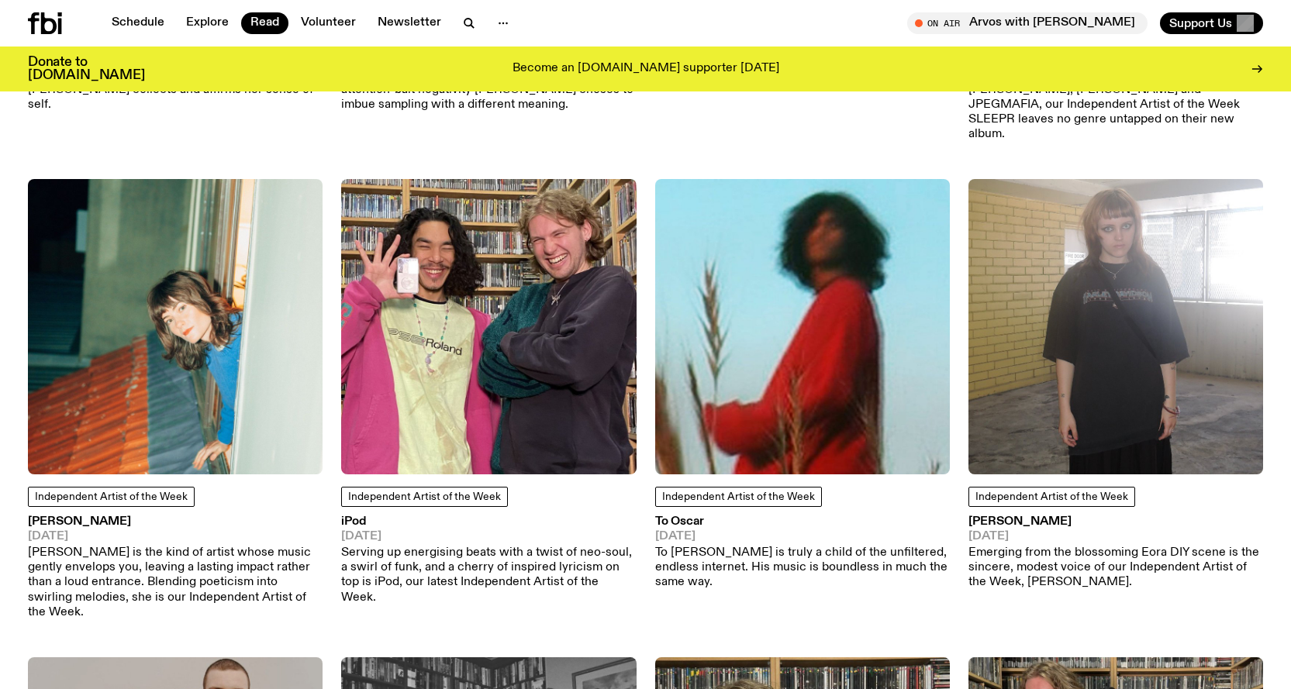
click at [1045, 546] on p "Emerging from the blossoming Eora DIY scene is the sincere, modest voice of our…" at bounding box center [1116, 568] width 295 height 45
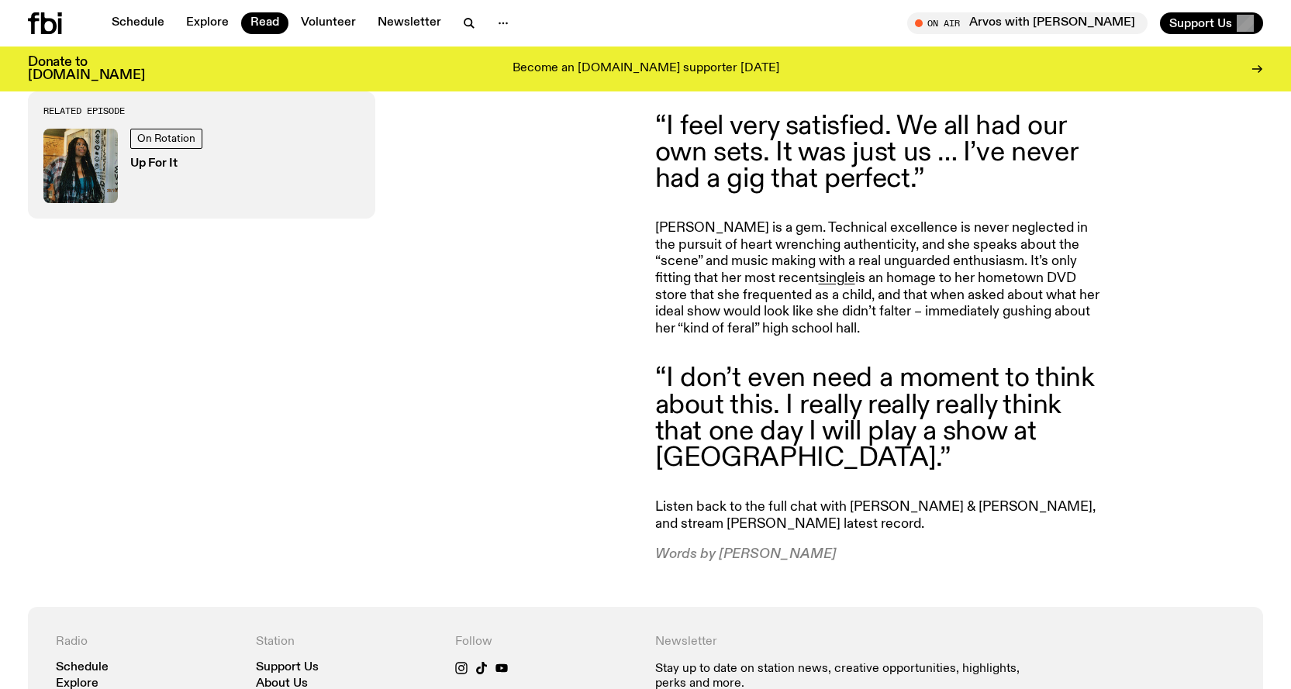
scroll to position [1617, 0]
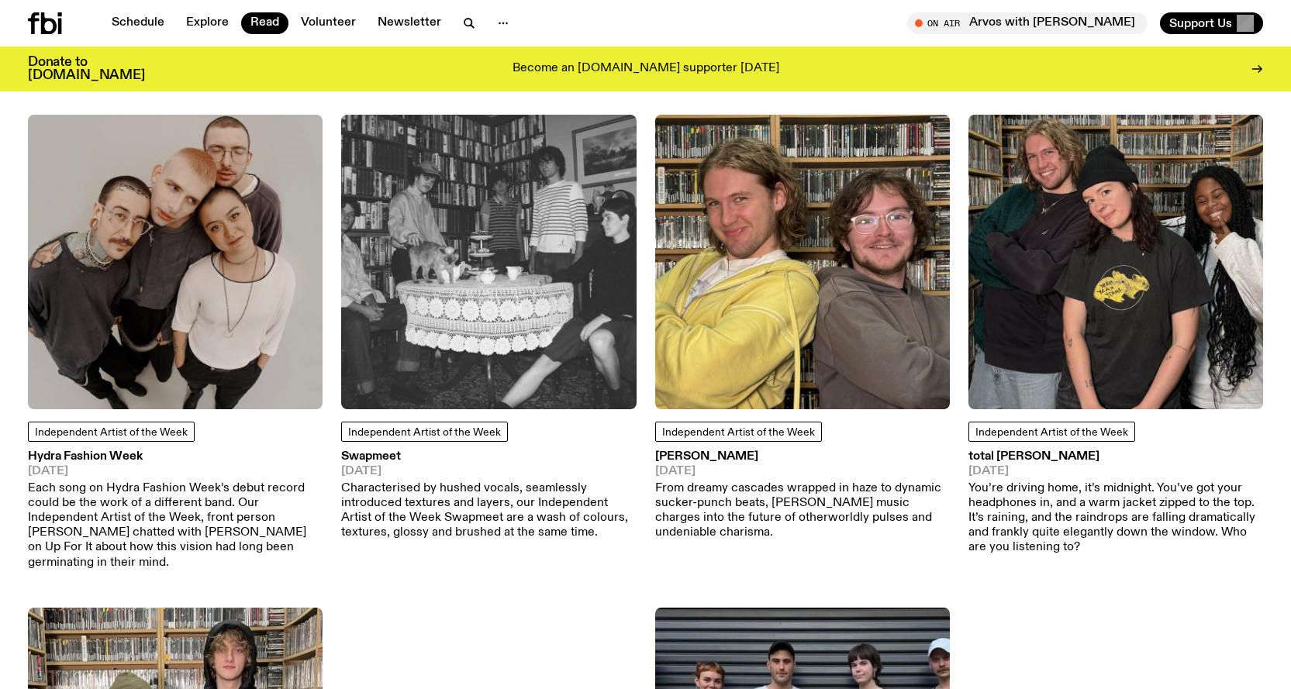
scroll to position [7201, 0]
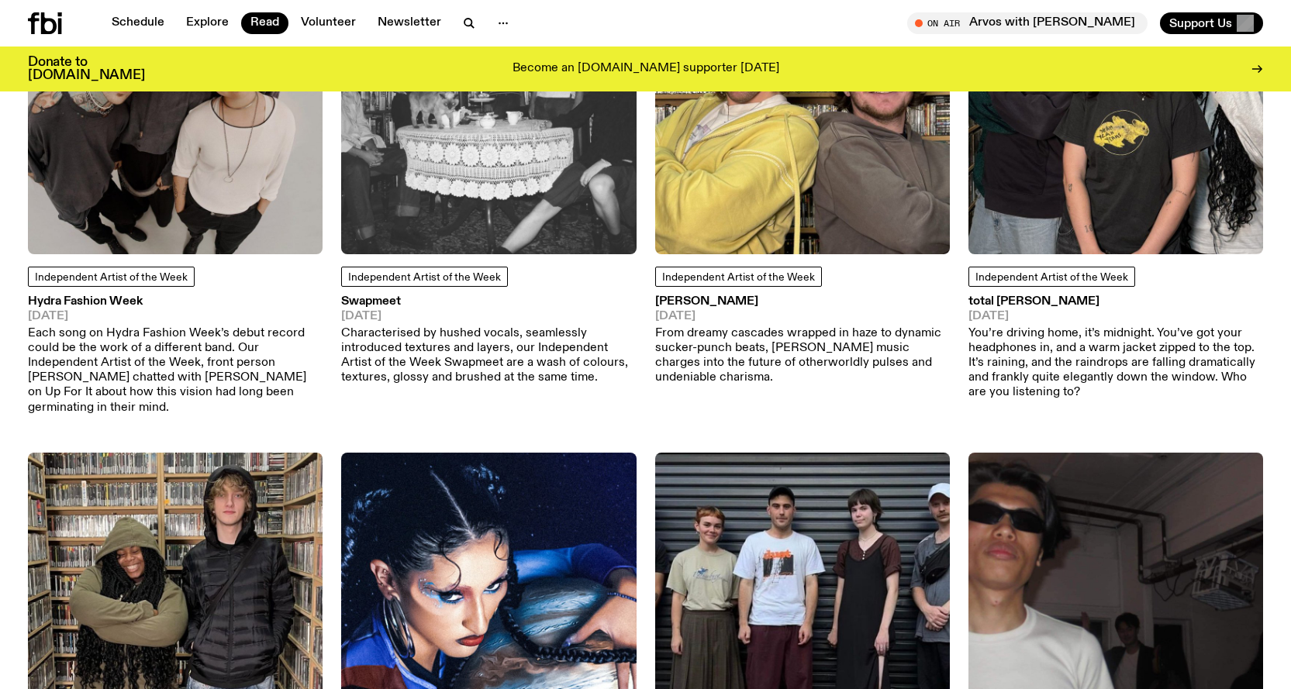
click at [206, 492] on img at bounding box center [175, 600] width 295 height 295
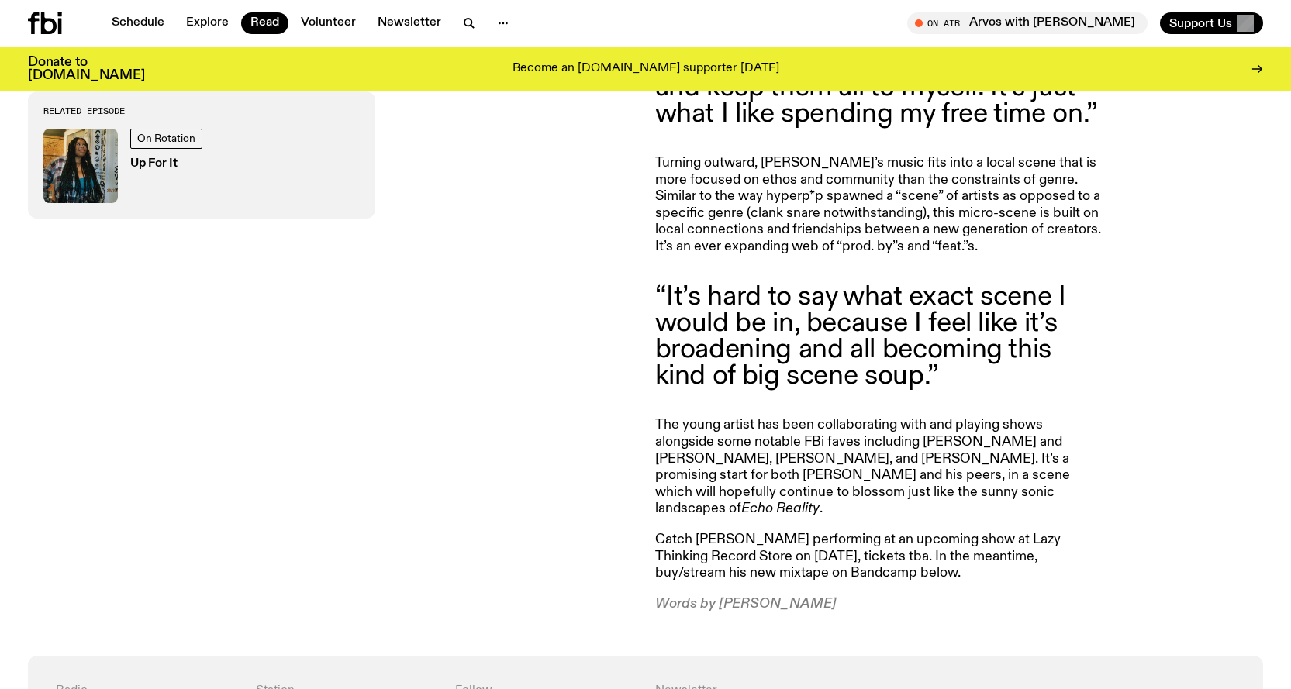
scroll to position [1854, 0]
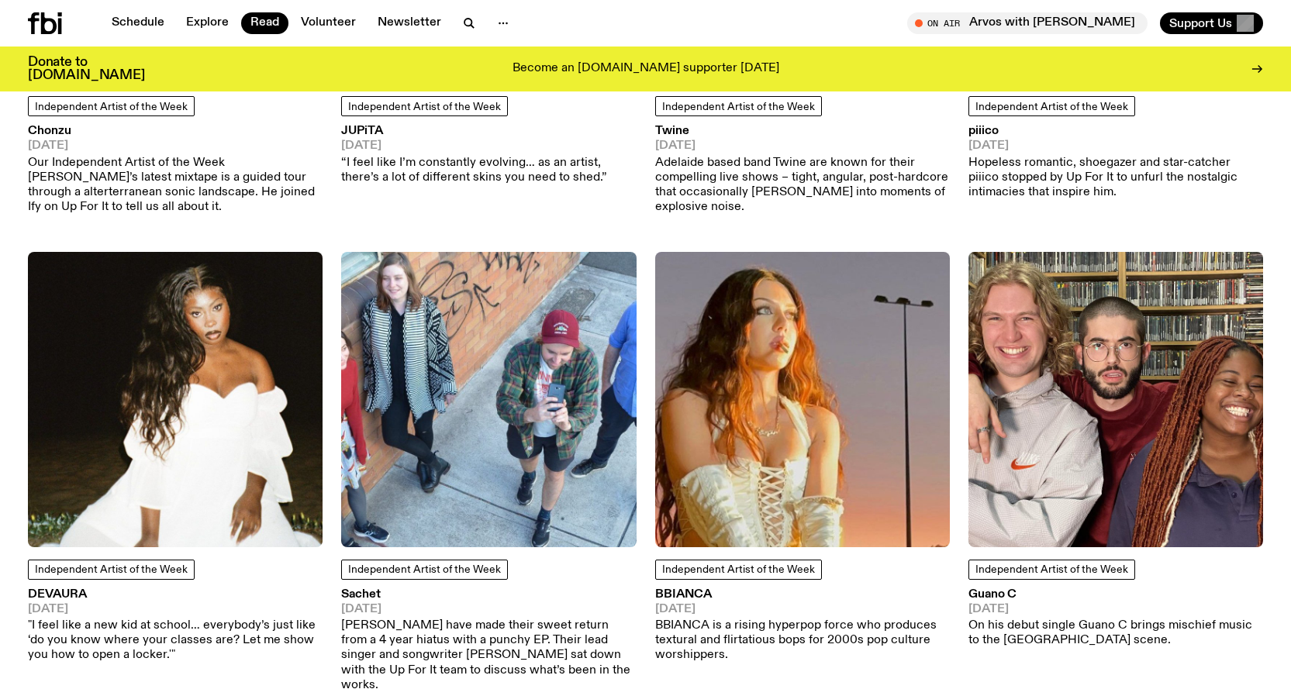
scroll to position [7899, 0]
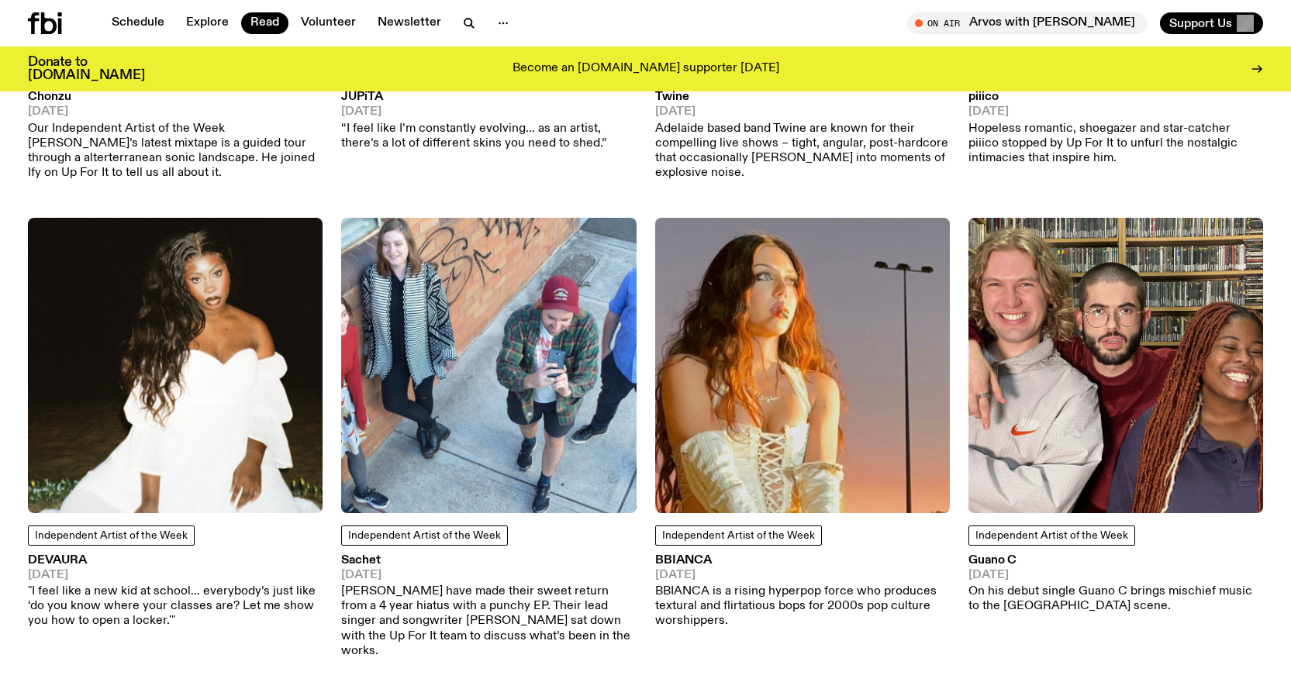
click at [1031, 337] on img at bounding box center [1116, 365] width 295 height 295
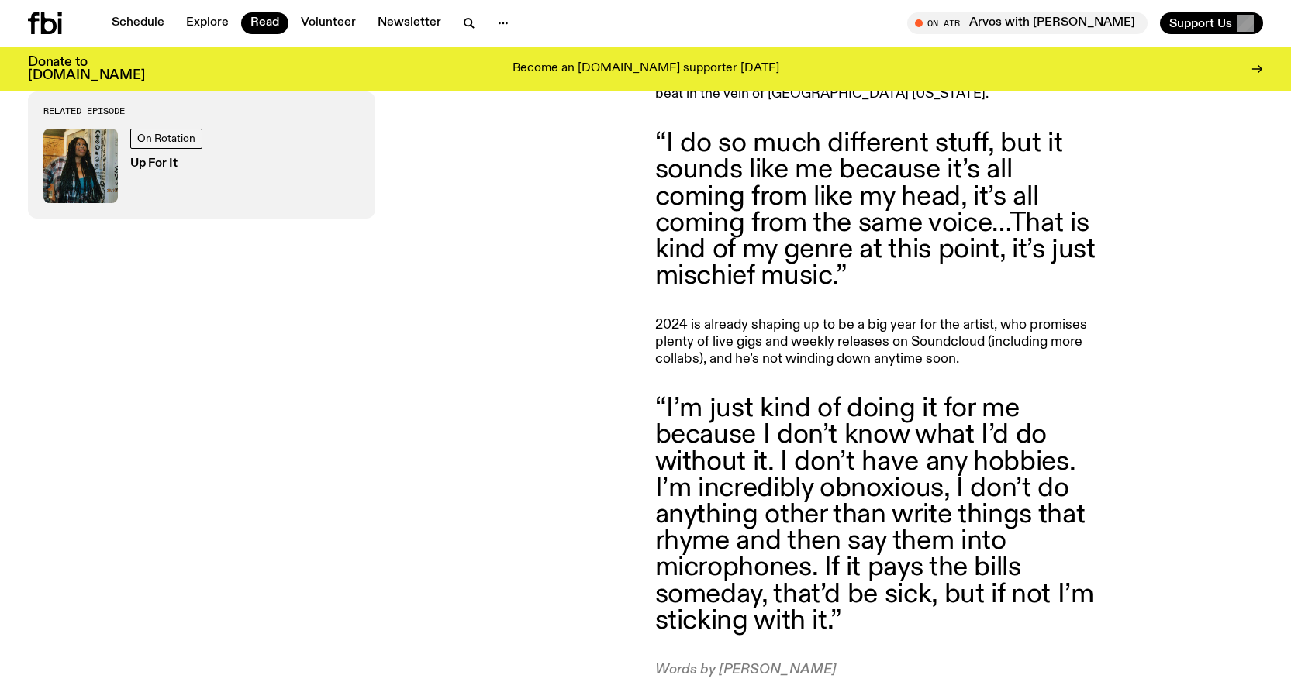
scroll to position [1386, 0]
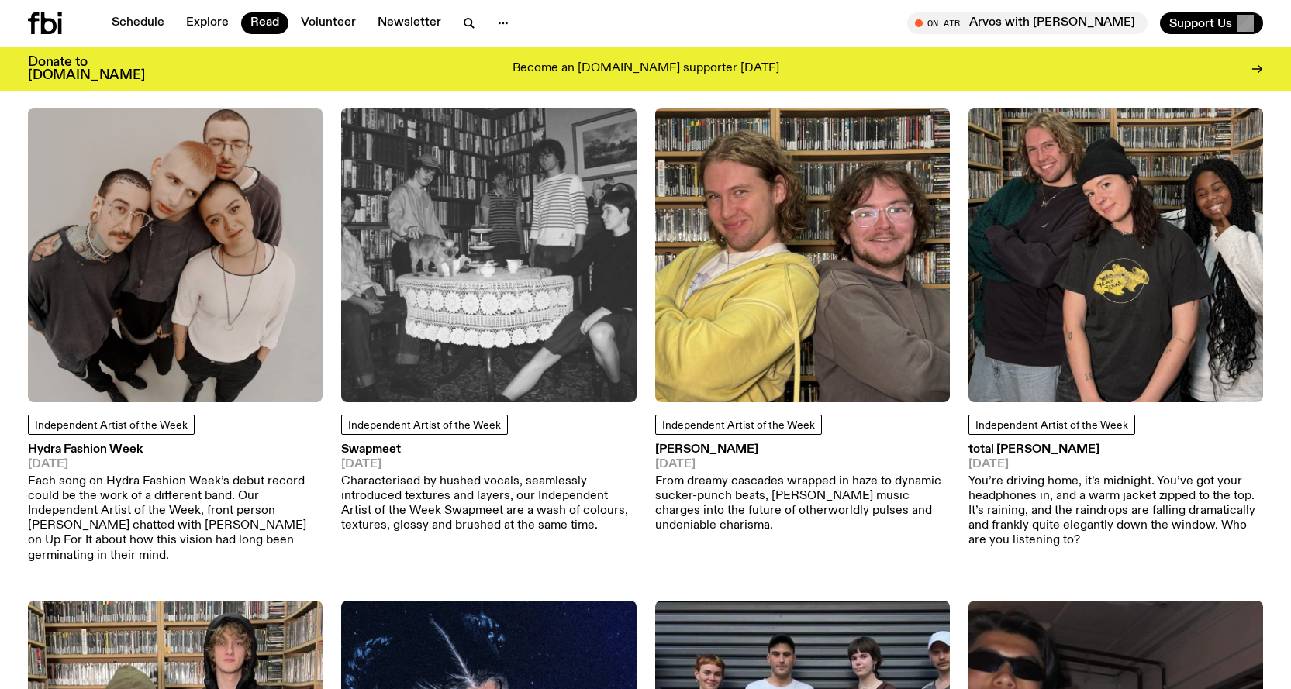
scroll to position [6975, 0]
